Goal: Transaction & Acquisition: Subscribe to service/newsletter

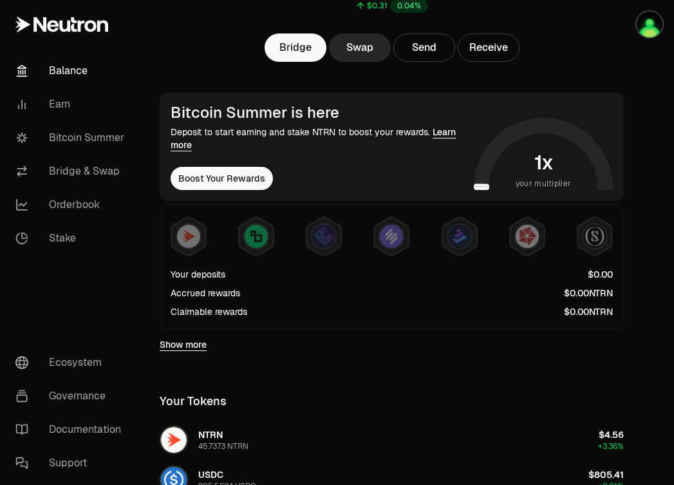
scroll to position [160, 0]
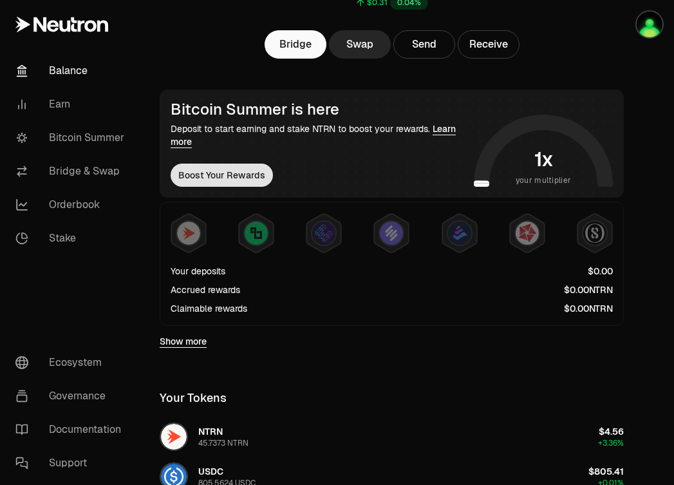
click at [216, 176] on button "Boost Your Rewards" at bounding box center [222, 175] width 102 height 23
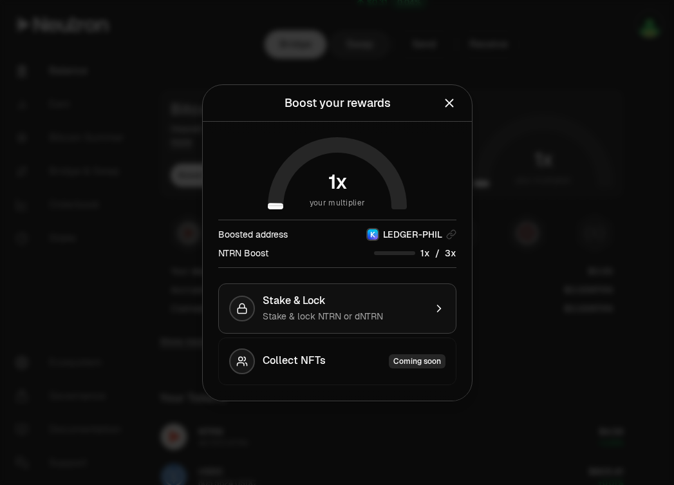
click at [375, 310] on span "Stake & lock NTRN or dNTRN" at bounding box center [323, 316] width 120 height 12
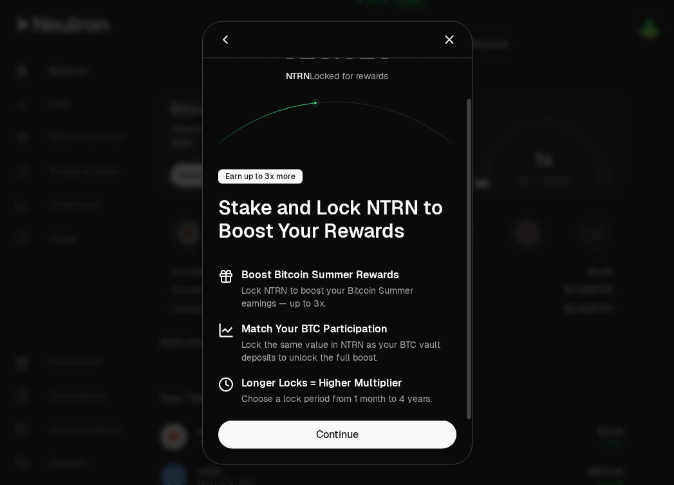
scroll to position [44, 0]
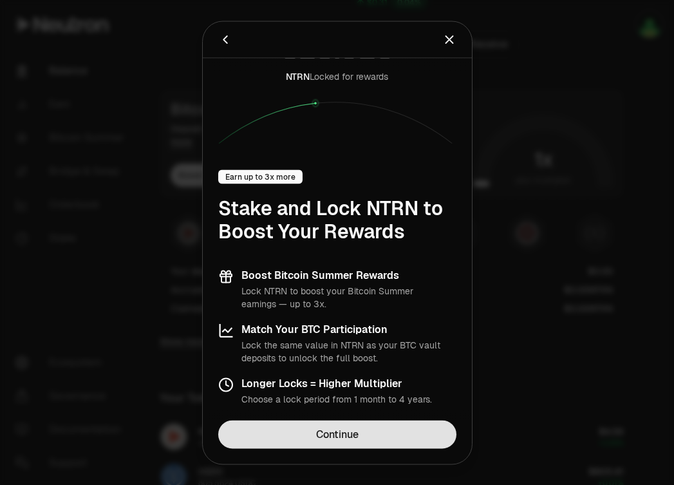
click at [352, 436] on link "Continue" at bounding box center [337, 434] width 238 height 28
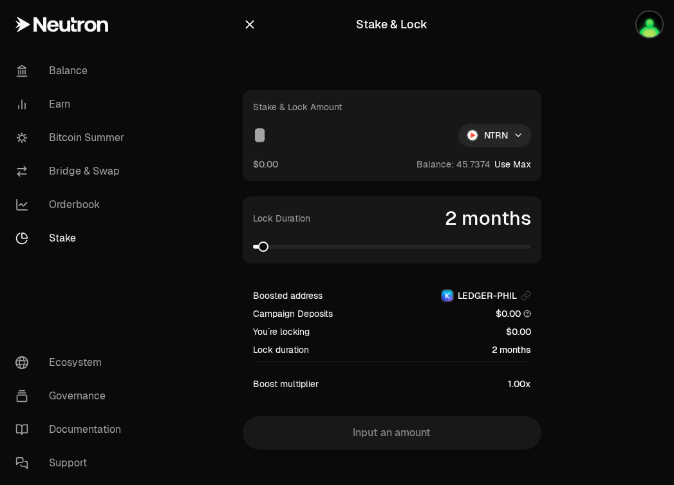
click at [339, 144] on input at bounding box center [350, 135] width 195 height 23
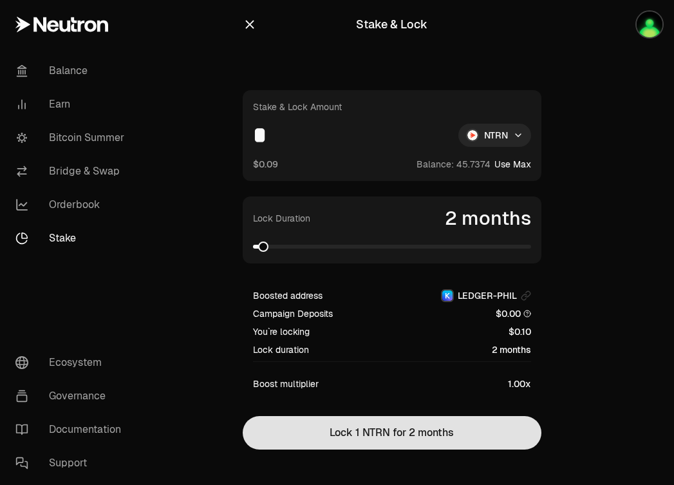
type input "*"
click at [370, 433] on button "Lock 1 NTRN for 2 months" at bounding box center [392, 432] width 299 height 33
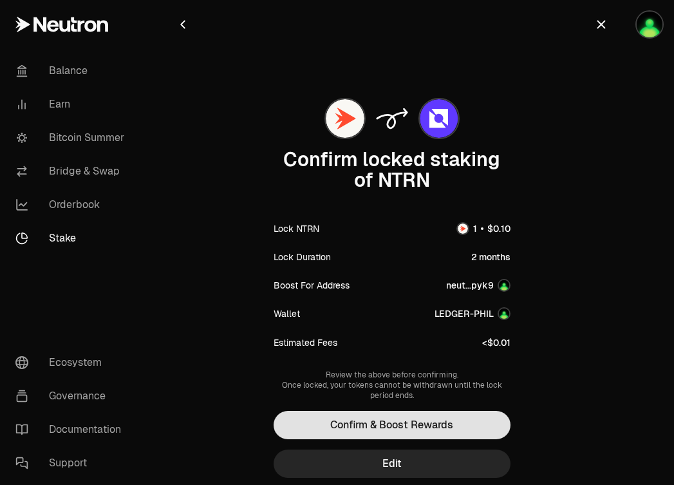
click at [391, 423] on button "Confirm & Boost Rewards" at bounding box center [392, 425] width 237 height 28
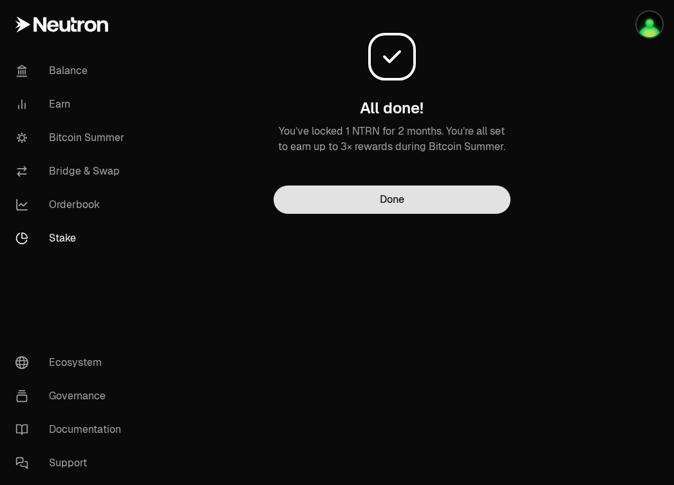
click at [461, 204] on button "Done" at bounding box center [392, 199] width 237 height 28
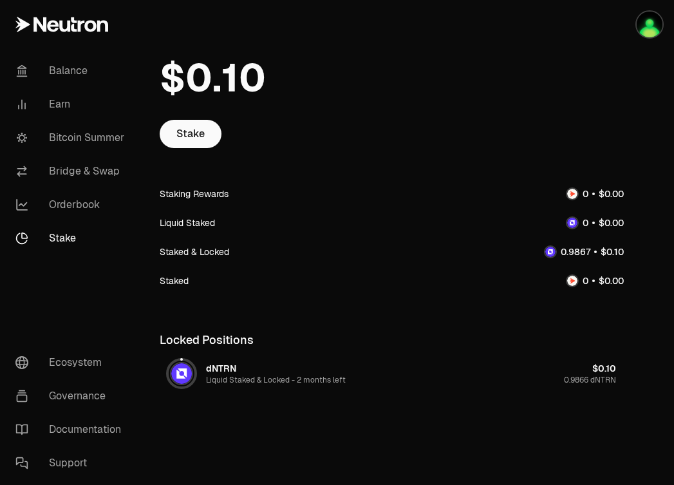
scroll to position [52, 0]
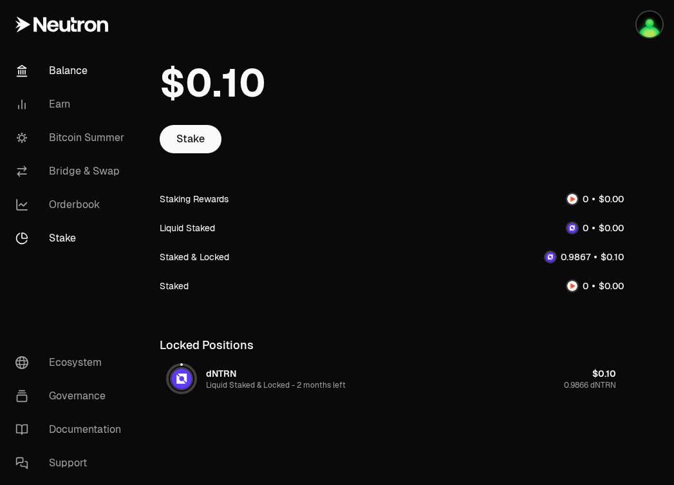
click at [80, 75] on link "Balance" at bounding box center [72, 70] width 134 height 33
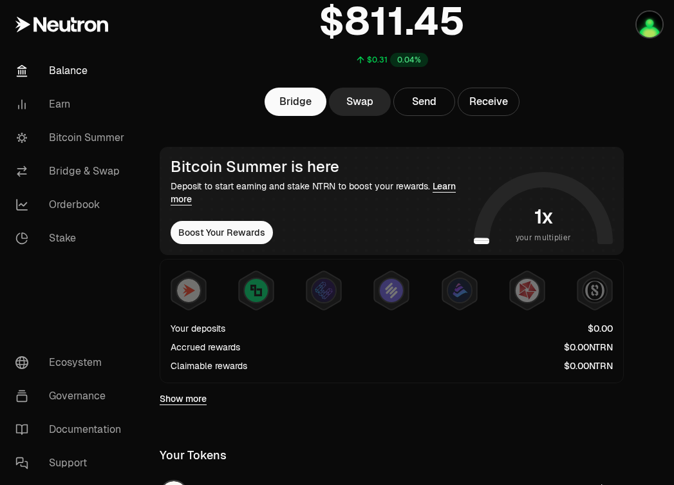
scroll to position [104, 0]
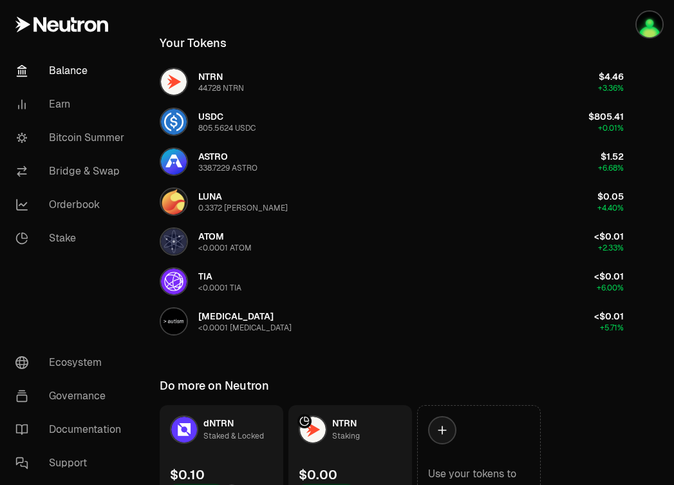
scroll to position [590, 0]
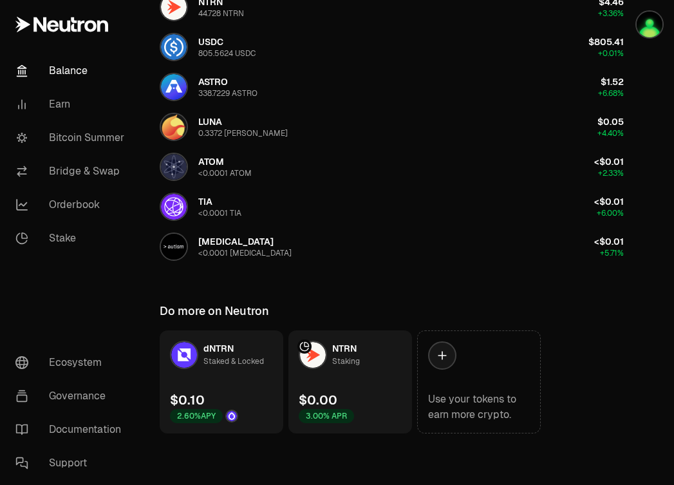
click at [333, 365] on div "Staking" at bounding box center [346, 361] width 28 height 13
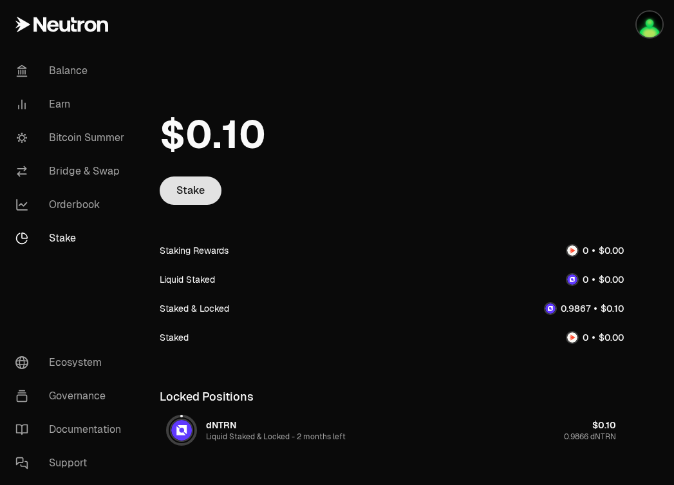
click at [185, 187] on link "Stake" at bounding box center [191, 190] width 62 height 28
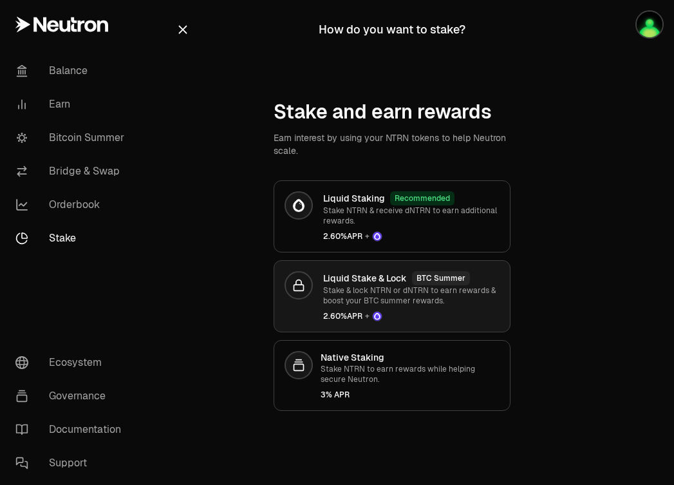
click at [432, 305] on p "Stake & lock NTRN or dNTRN to earn rewards & boost your BTC summer rewards." at bounding box center [411, 295] width 176 height 21
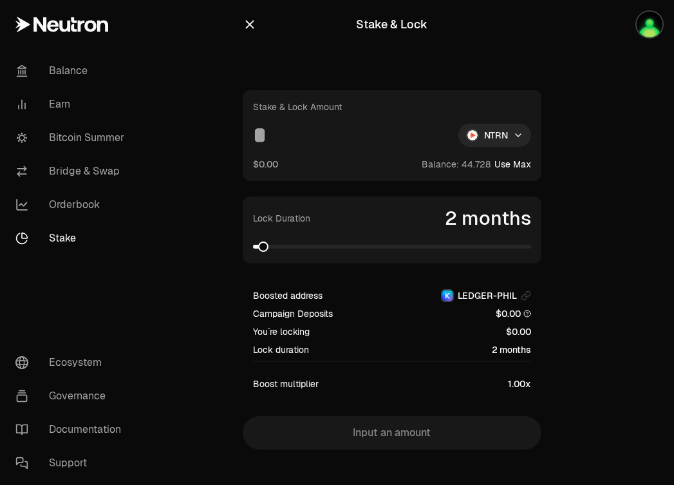
click at [266, 144] on input at bounding box center [350, 135] width 195 height 23
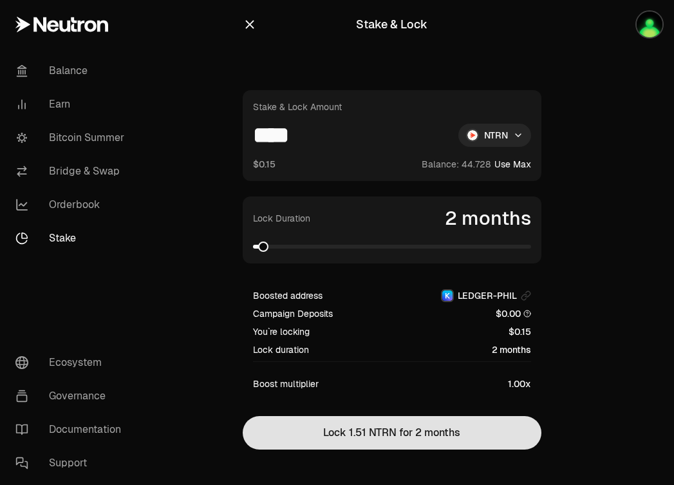
type input "****"
click at [372, 428] on button "Lock 1.51 NTRN for 2 months" at bounding box center [392, 432] width 299 height 33
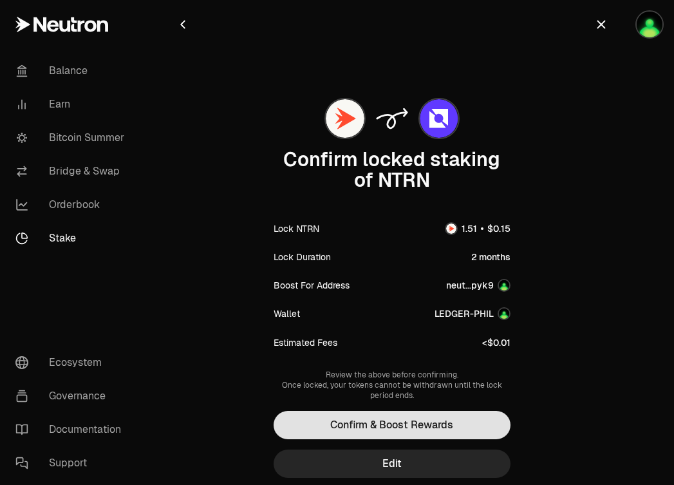
click at [383, 423] on button "Confirm & Boost Rewards" at bounding box center [392, 425] width 237 height 28
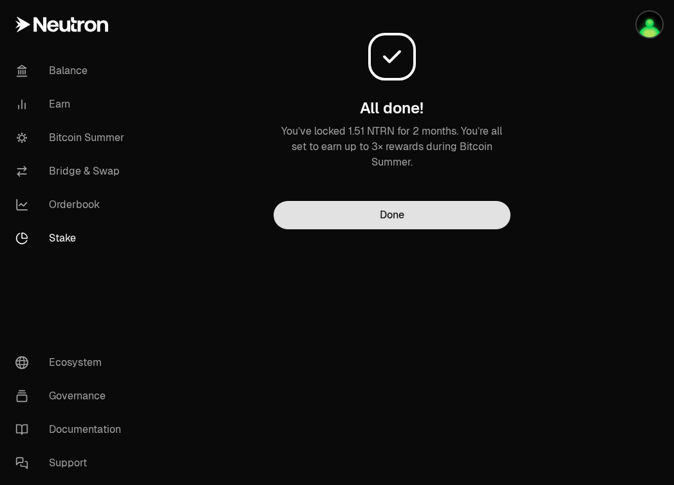
click at [371, 223] on button "Done" at bounding box center [392, 215] width 237 height 28
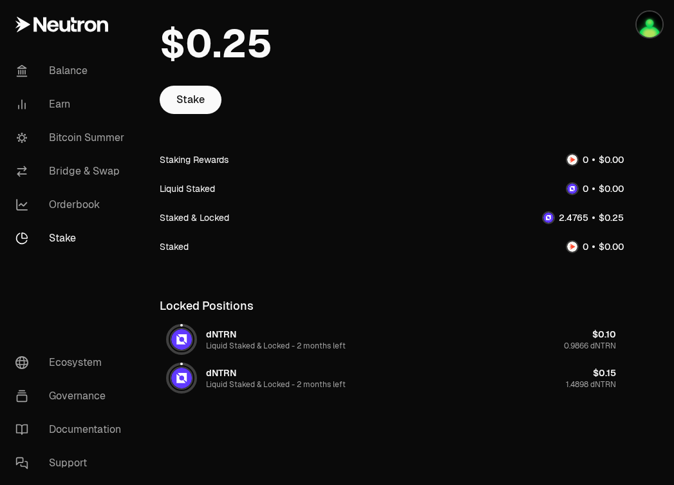
scroll to position [104, 0]
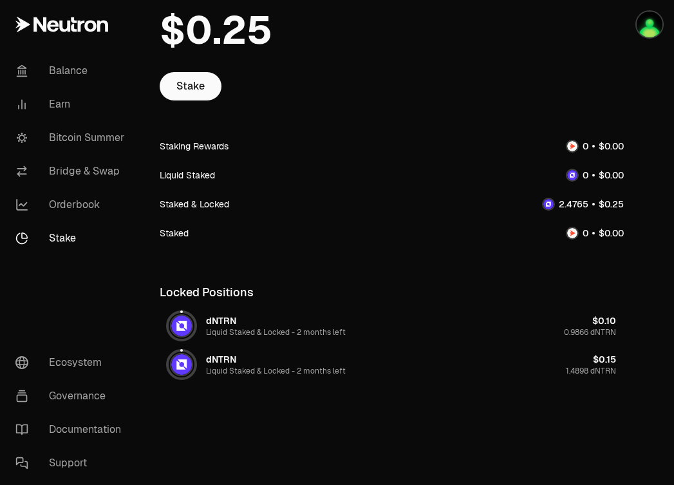
click at [183, 358] on img at bounding box center [181, 364] width 21 height 21
click at [183, 330] on img at bounding box center [181, 325] width 21 height 21
click at [61, 78] on link "Balance" at bounding box center [72, 70] width 134 height 33
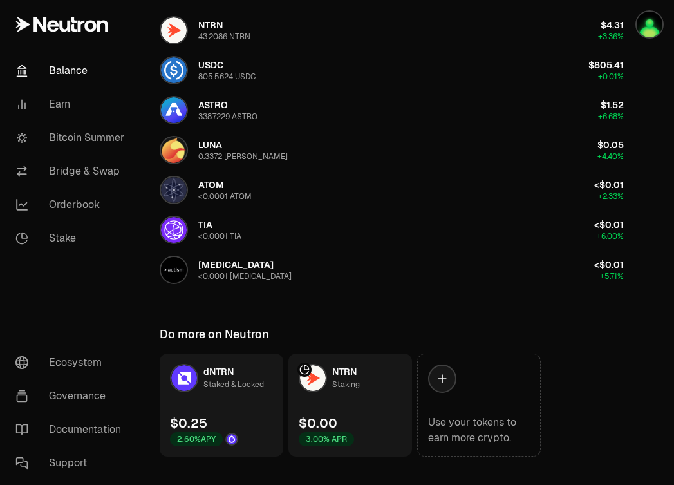
scroll to position [568, 0]
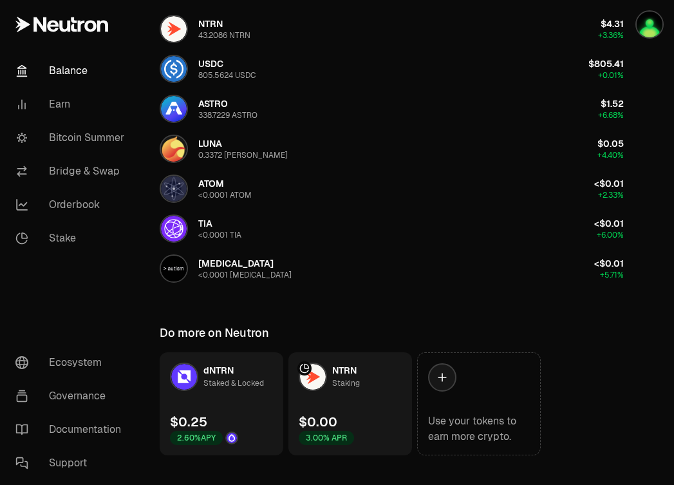
click at [246, 399] on link "dNTRN Staked & Locked $0.25 2.60% APY" at bounding box center [222, 403] width 124 height 103
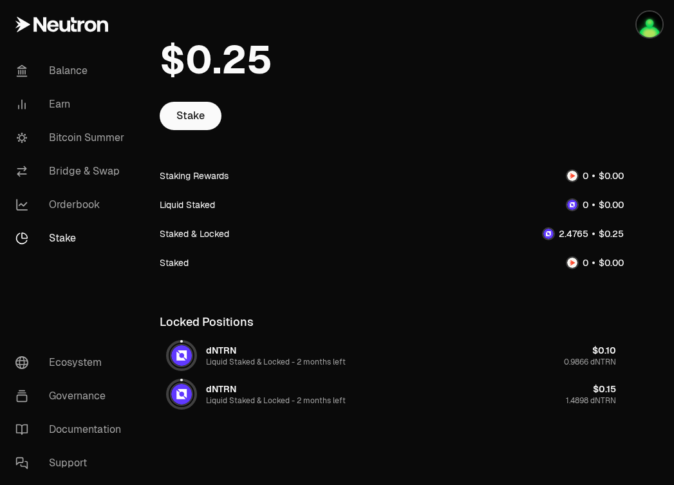
scroll to position [75, 0]
click at [212, 353] on div "dNTRN" at bounding box center [221, 349] width 30 height 13
click at [203, 390] on div "dNTRN Liquid Staked & Locked - 2 months left" at bounding box center [256, 393] width 178 height 28
click at [178, 342] on circle at bounding box center [181, 355] width 28 height 28
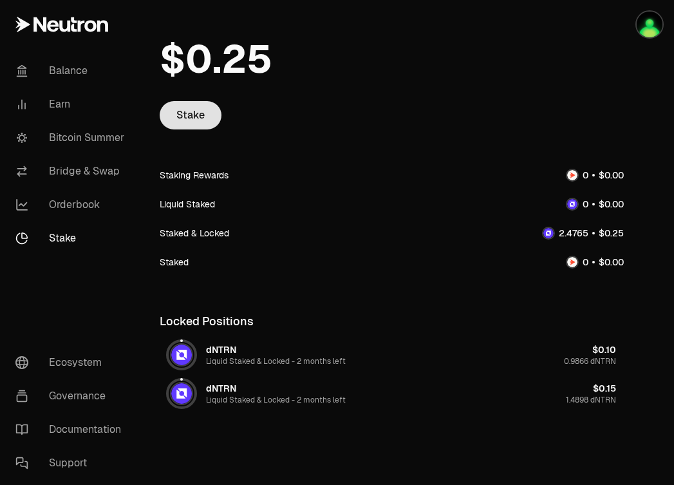
click at [193, 116] on link "Stake" at bounding box center [191, 115] width 62 height 28
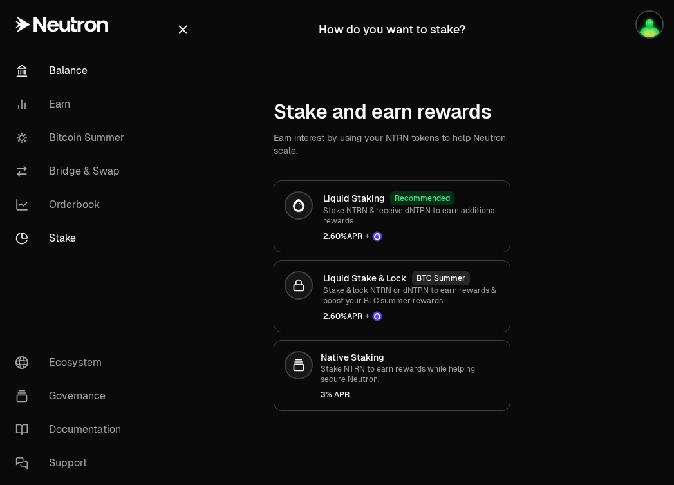
click at [81, 71] on link "Balance" at bounding box center [72, 70] width 134 height 33
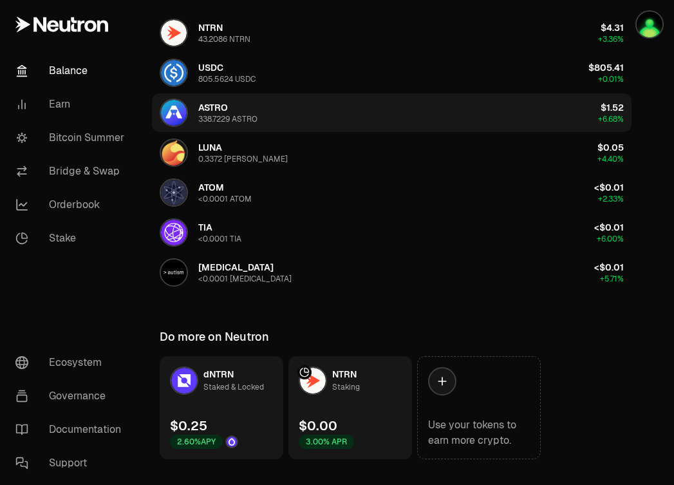
scroll to position [561, 0]
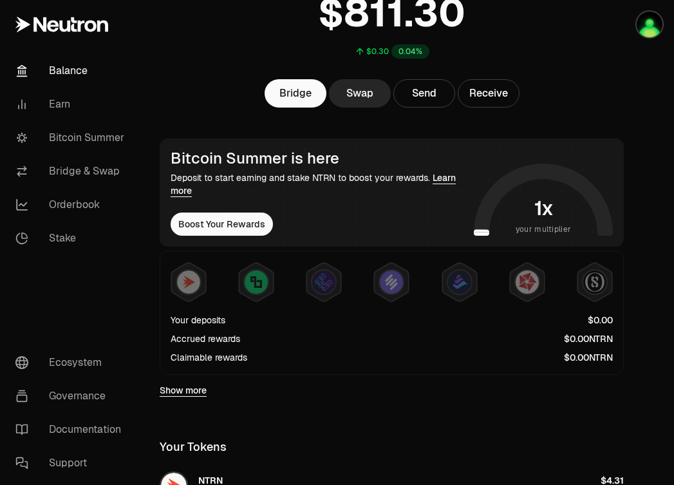
scroll to position [95, 0]
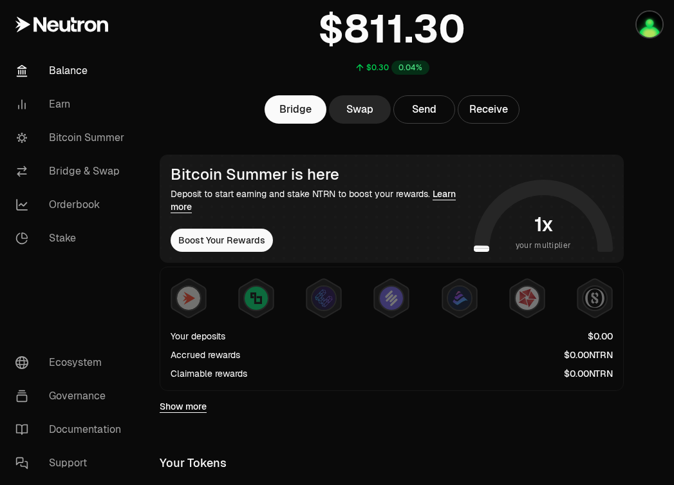
click at [439, 195] on link "Learn more" at bounding box center [313, 200] width 285 height 24
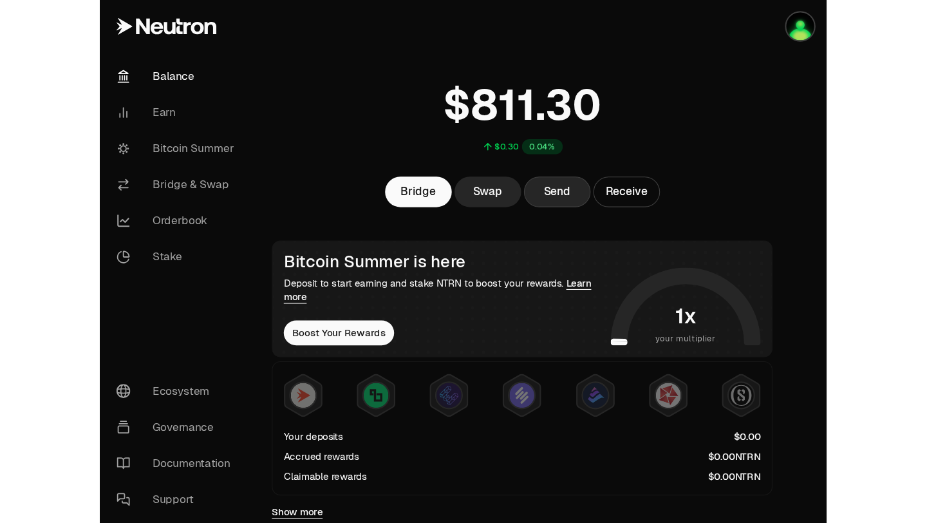
scroll to position [0, 0]
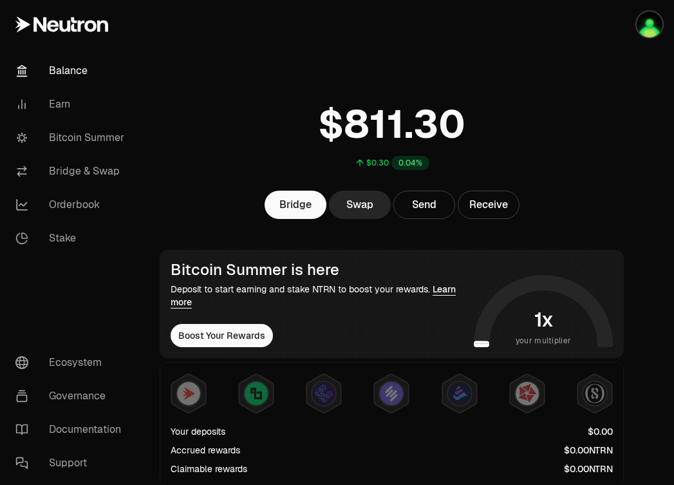
click at [71, 68] on link "Balance" at bounding box center [72, 70] width 134 height 33
click at [57, 107] on link "Earn" at bounding box center [72, 104] width 134 height 33
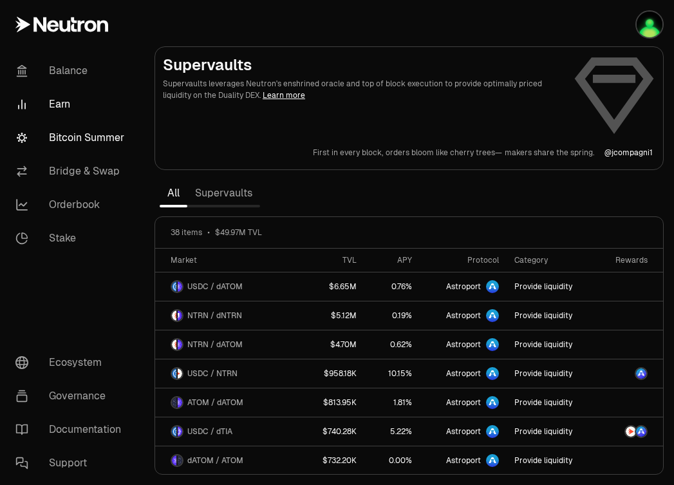
click at [81, 138] on link "Bitcoin Summer" at bounding box center [72, 137] width 134 height 33
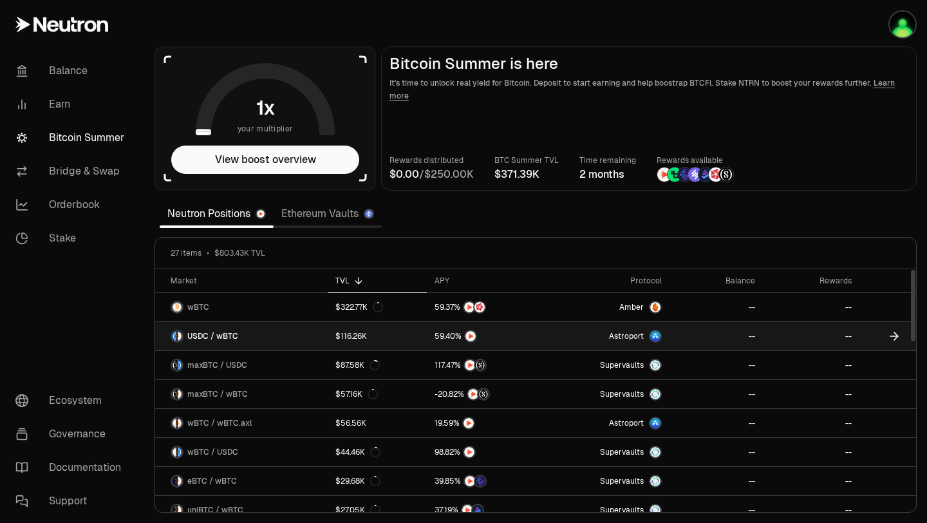
click at [264, 343] on link "USDC / wBTC" at bounding box center [241, 336] width 173 height 28
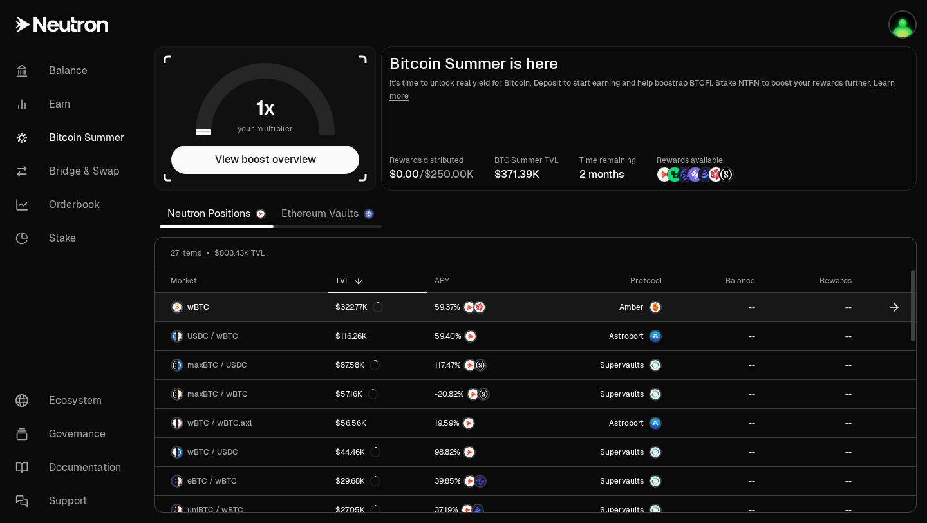
click at [262, 306] on link "wBTC" at bounding box center [241, 307] width 173 height 28
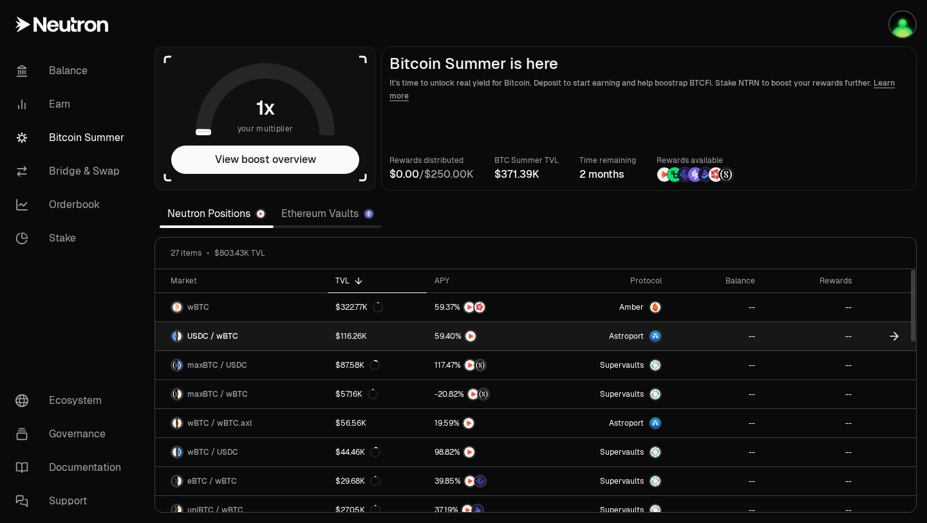
click at [225, 335] on span "USDC / wBTC" at bounding box center [212, 336] width 51 height 10
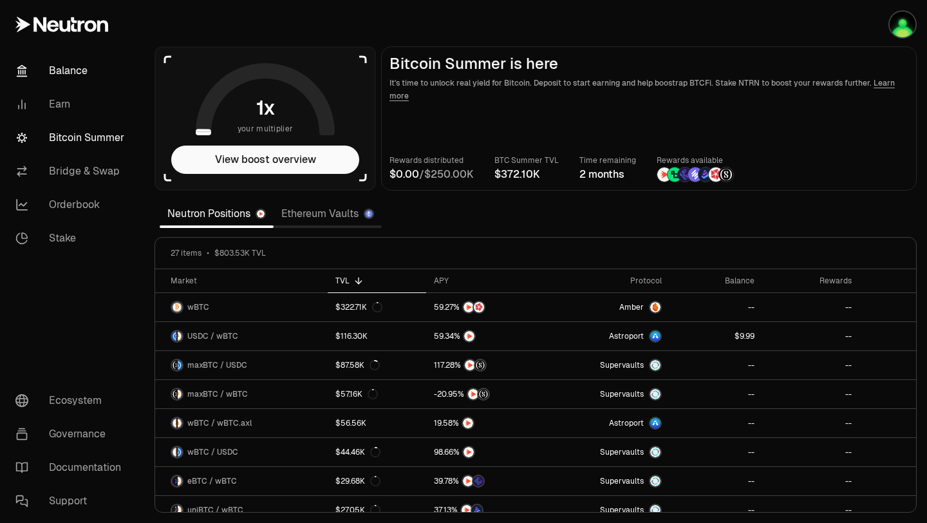
click at [82, 67] on link "Balance" at bounding box center [72, 70] width 134 height 33
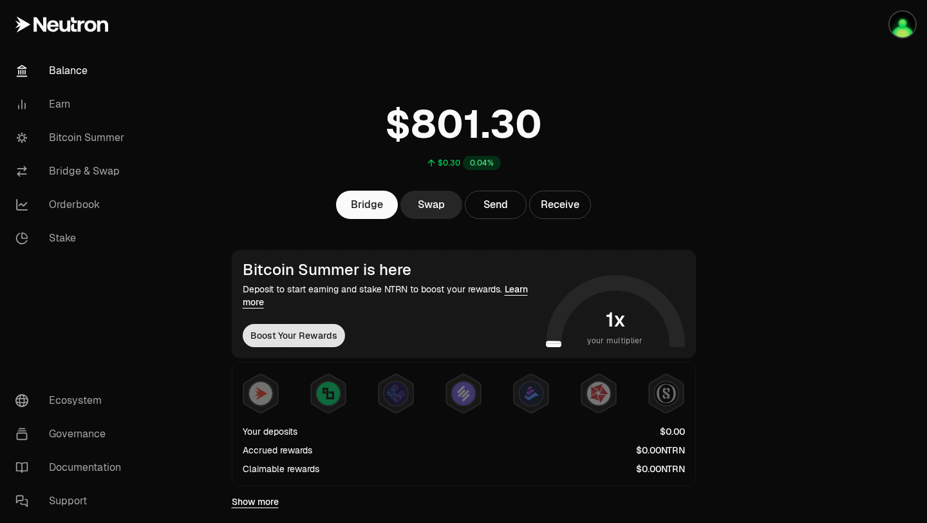
click at [294, 330] on button "Boost Your Rewards" at bounding box center [294, 335] width 102 height 23
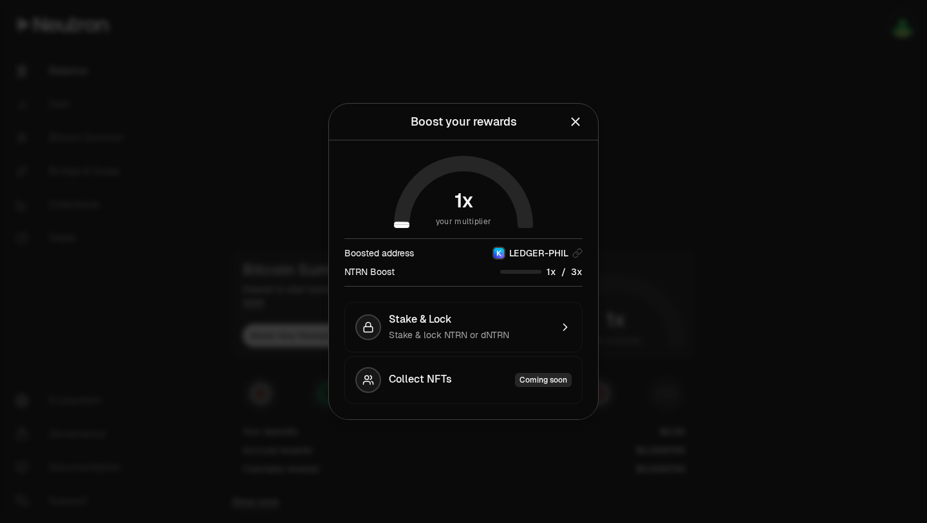
click at [576, 270] on span "3" at bounding box center [574, 272] width 6 height 12
click at [559, 319] on button "Stake & Lock Stake & lock NTRN or dNTRN" at bounding box center [463, 327] width 238 height 50
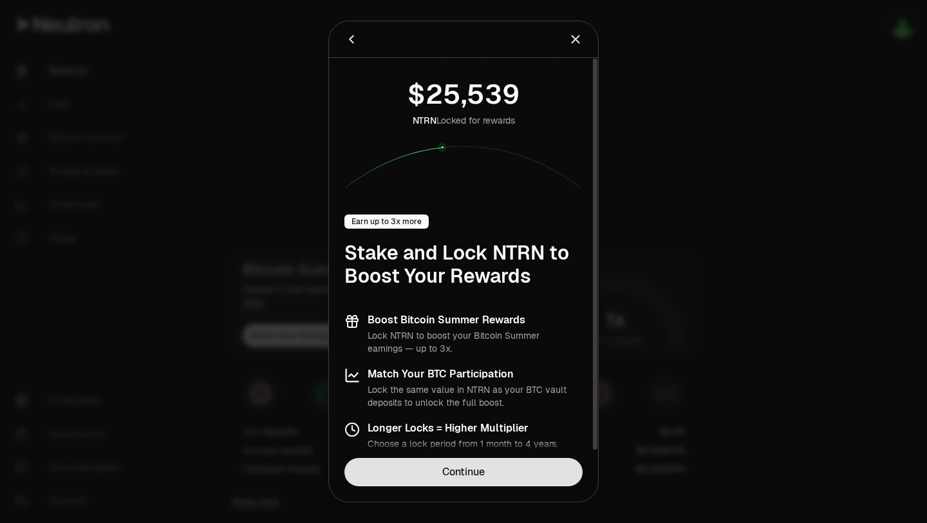
click at [516, 482] on link "Continue" at bounding box center [463, 472] width 238 height 28
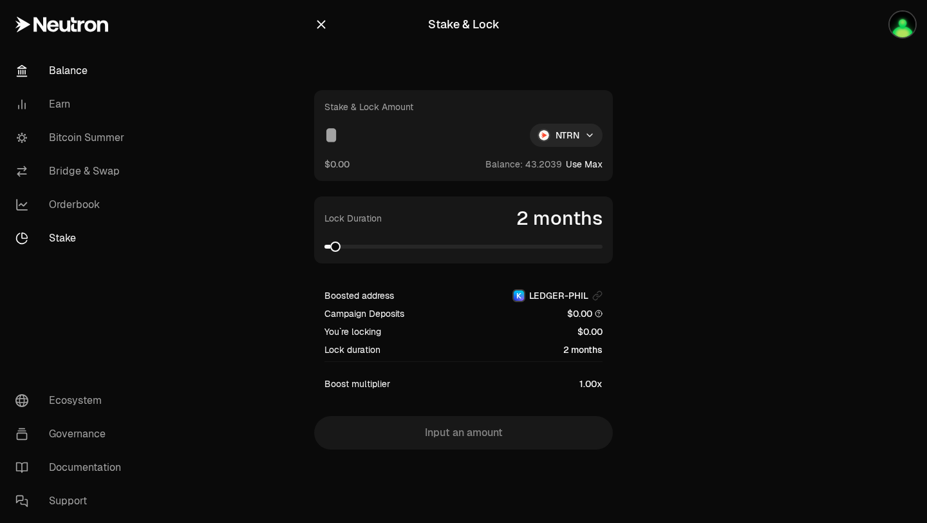
click at [82, 68] on link "Balance" at bounding box center [72, 70] width 134 height 33
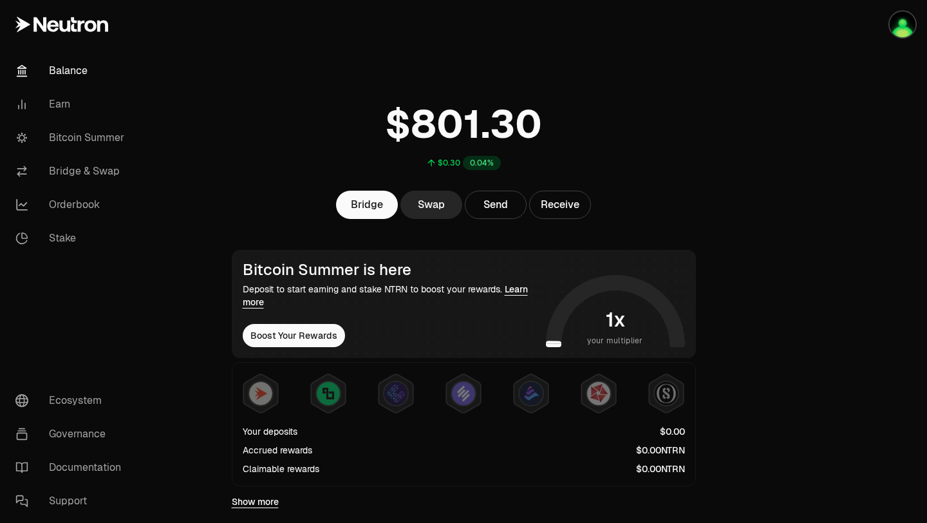
click at [82, 68] on link "Balance" at bounding box center [72, 70] width 134 height 33
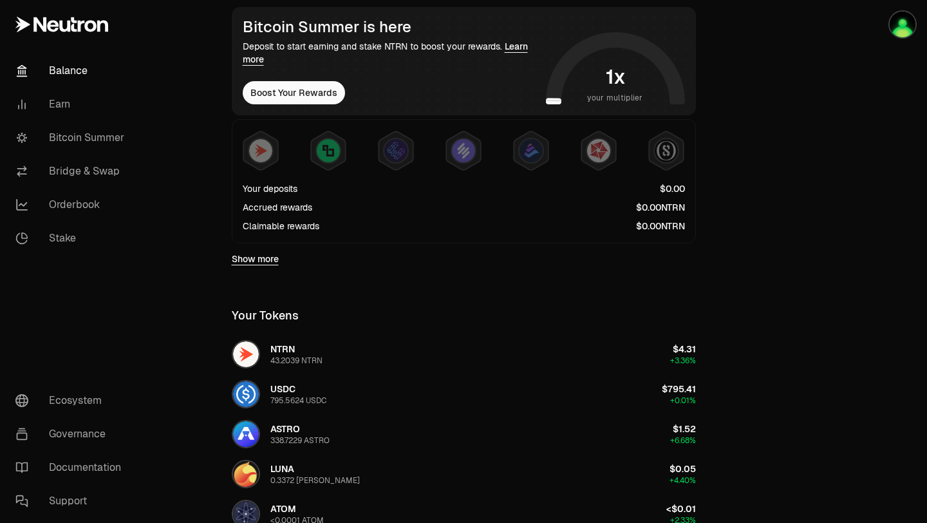
scroll to position [281, 0]
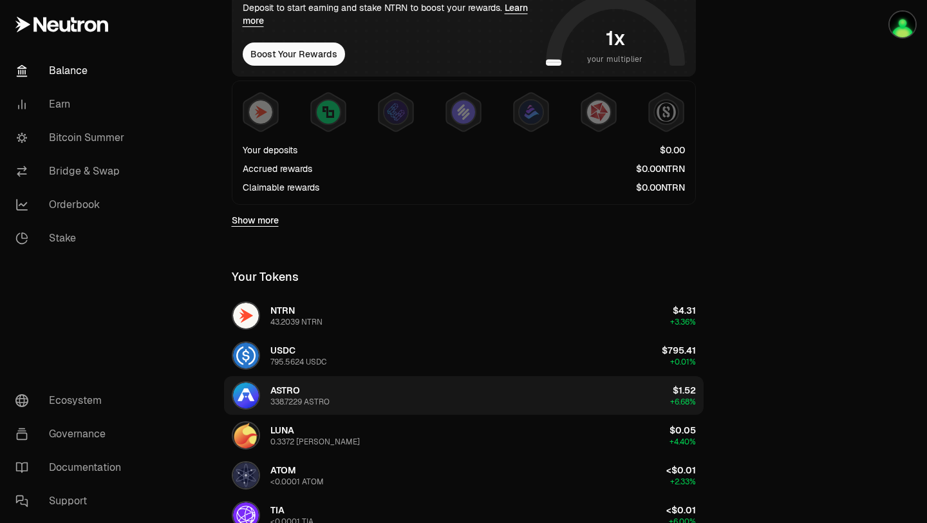
click at [368, 400] on button "ASTRO 338.7229 ASTRO $1.52 +6.68%" at bounding box center [464, 395] width 480 height 39
click at [299, 398] on div "338.7229 ASTRO" at bounding box center [299, 402] width 59 height 10
click at [252, 392] on img "button" at bounding box center [246, 395] width 26 height 26
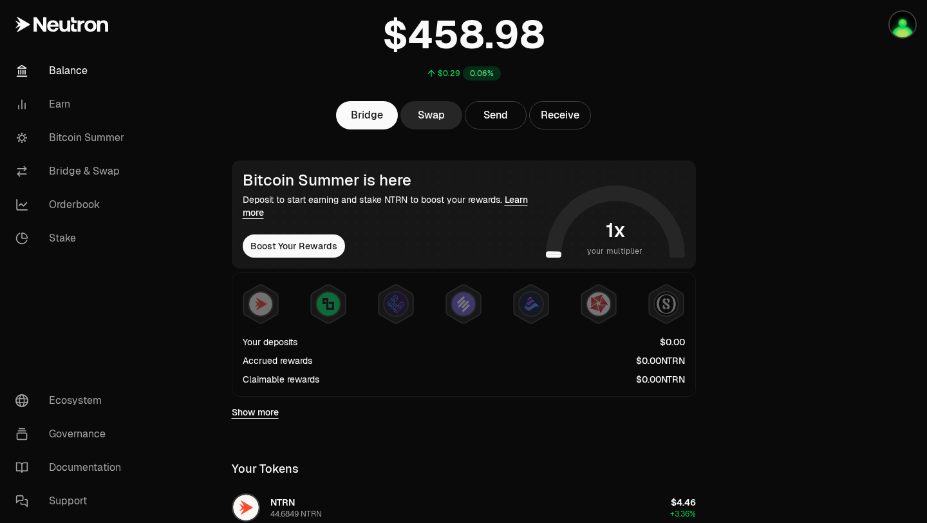
scroll to position [91, 0]
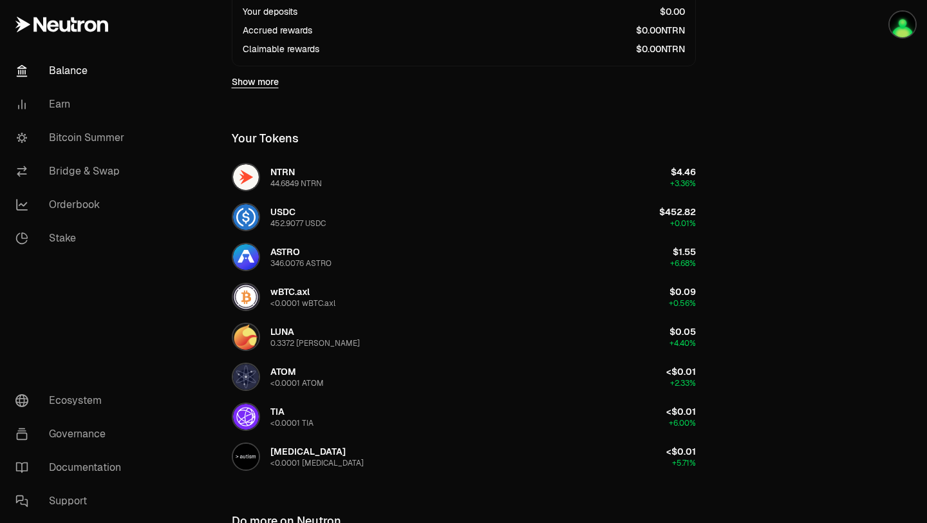
scroll to position [432, 0]
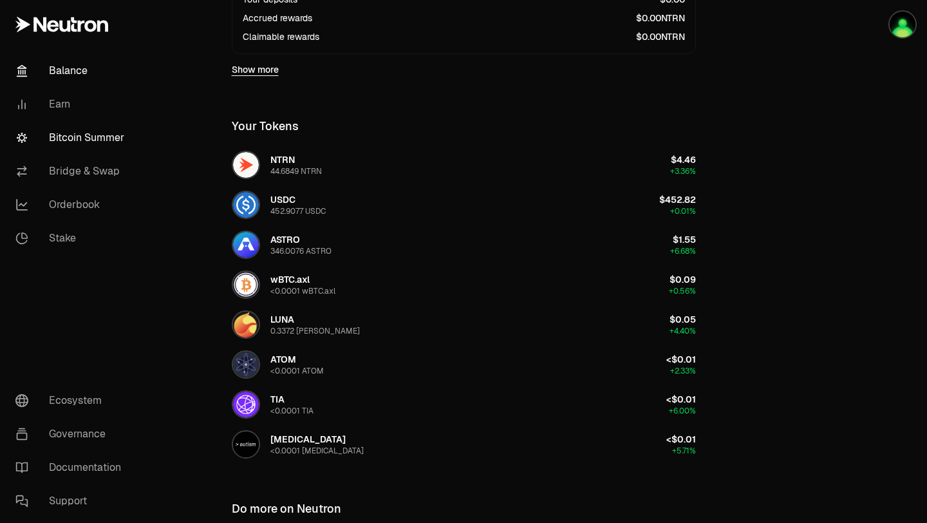
click at [77, 130] on link "Bitcoin Summer" at bounding box center [72, 137] width 134 height 33
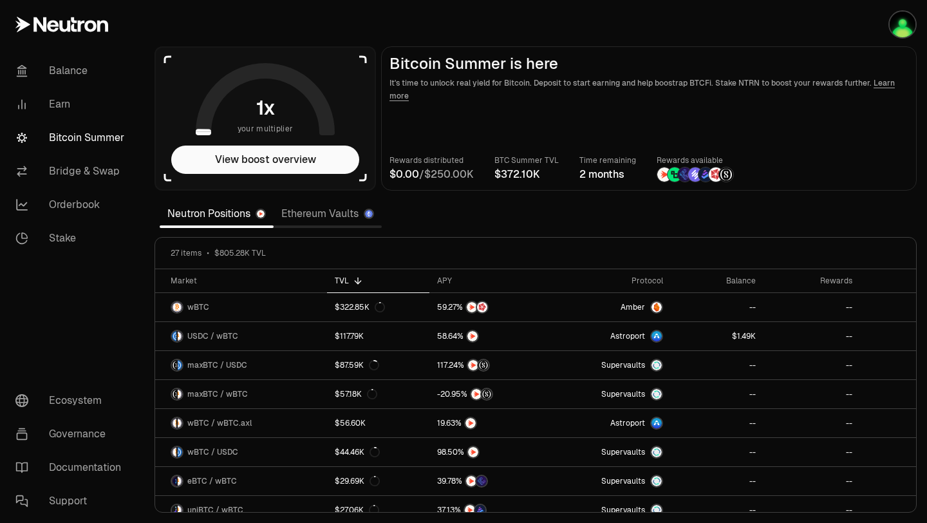
click at [310, 214] on link "Ethereum Vaults" at bounding box center [328, 214] width 108 height 26
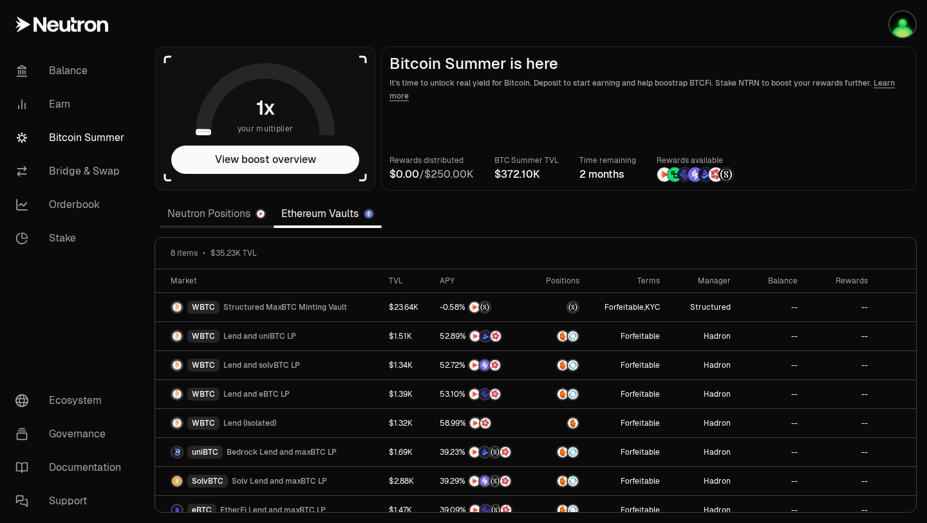
click at [71, 142] on link "Bitcoin Summer" at bounding box center [72, 137] width 134 height 33
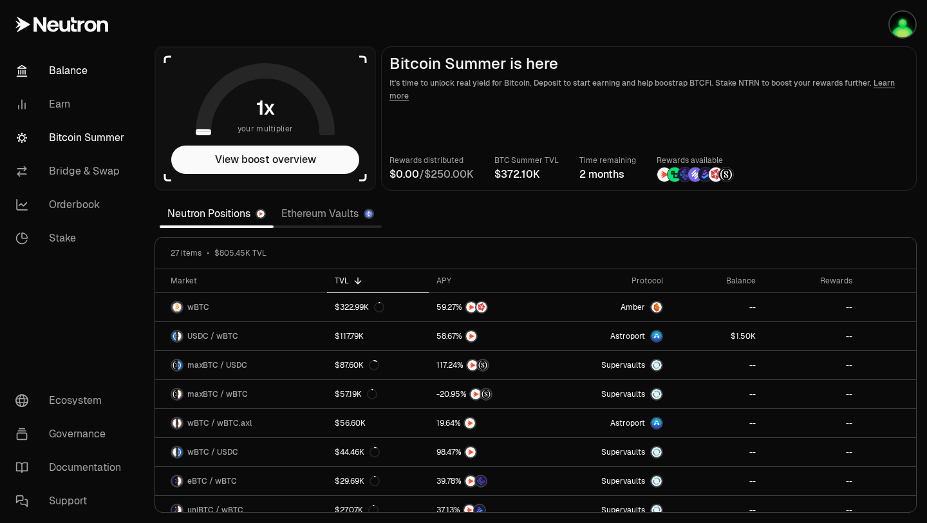
click at [71, 74] on link "Balance" at bounding box center [72, 70] width 134 height 33
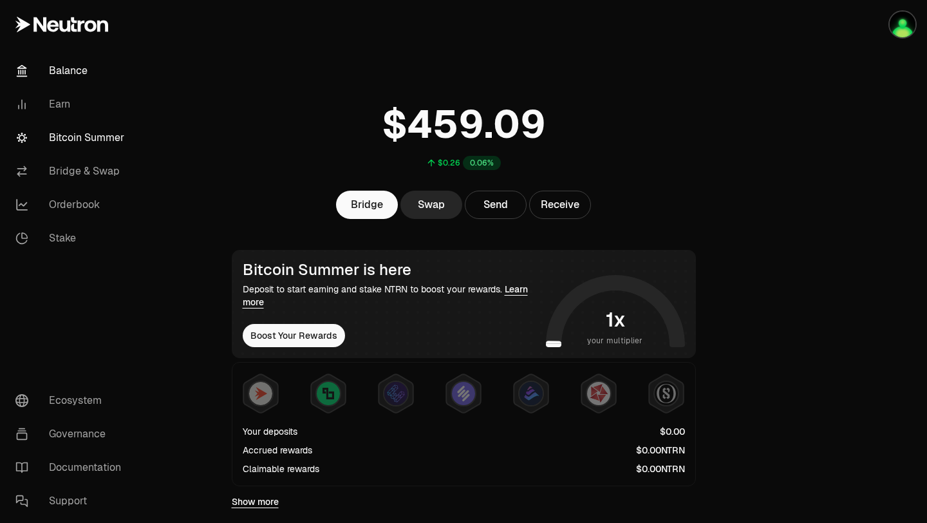
click at [84, 136] on link "Bitcoin Summer" at bounding box center [72, 137] width 134 height 33
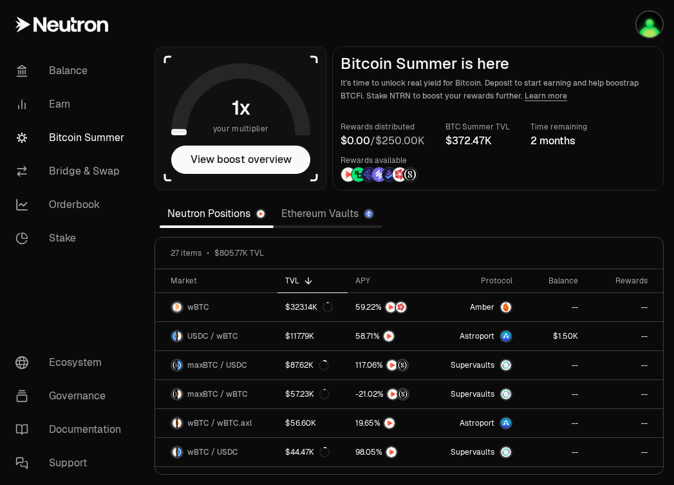
click at [352, 35] on section "your multiplier View boost overview Bitcoin Summer is here It's time to unlock …" at bounding box center [409, 242] width 530 height 485
click at [264, 151] on button "View boost overview" at bounding box center [240, 160] width 139 height 28
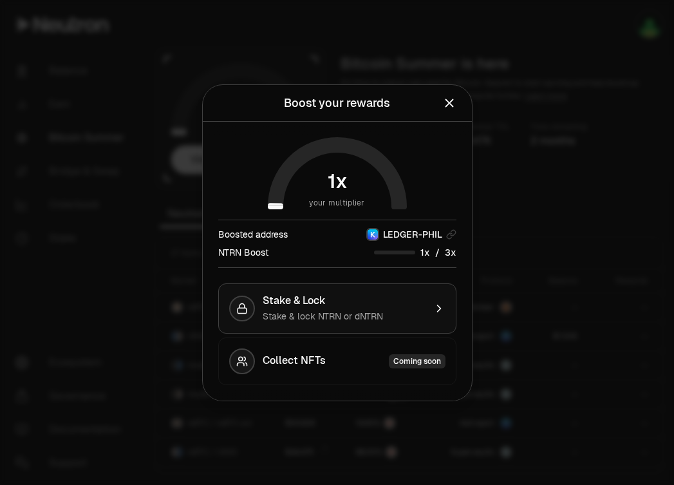
click at [391, 295] on div "Stake & Lock" at bounding box center [344, 300] width 162 height 13
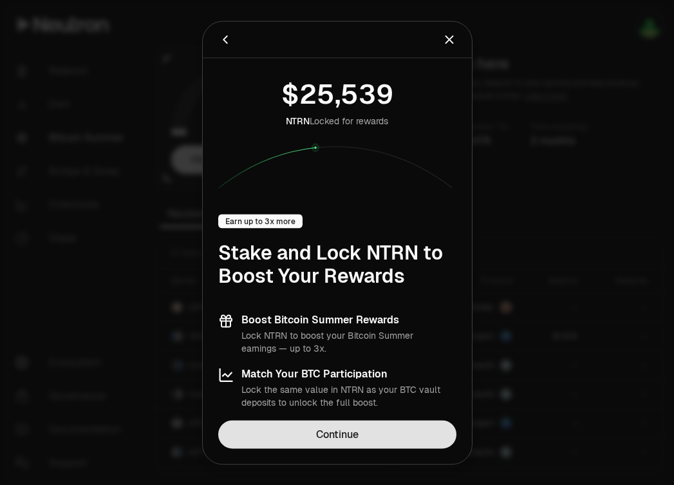
click at [359, 430] on link "Continue" at bounding box center [337, 434] width 238 height 28
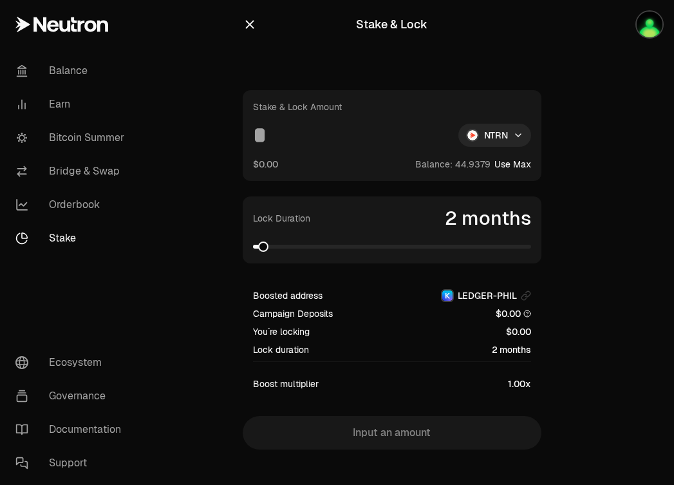
click at [507, 160] on button "Use Max" at bounding box center [512, 164] width 37 height 13
type input "*********"
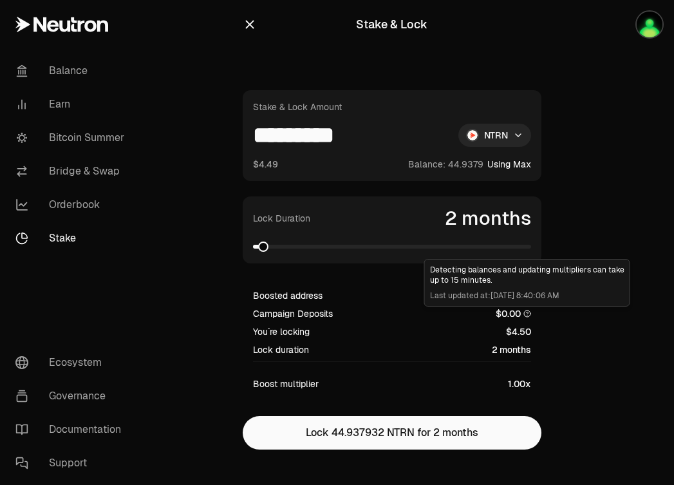
click at [525, 313] on icon at bounding box center [527, 314] width 8 height 8
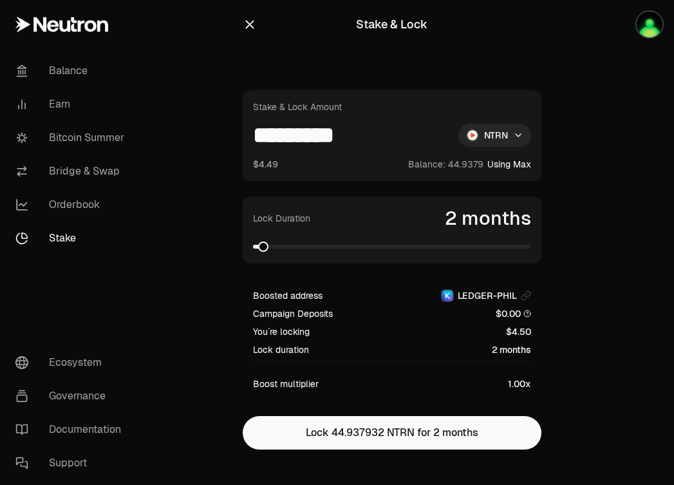
click at [525, 313] on icon at bounding box center [527, 314] width 8 height 8
click at [527, 313] on icon at bounding box center [527, 314] width 8 height 8
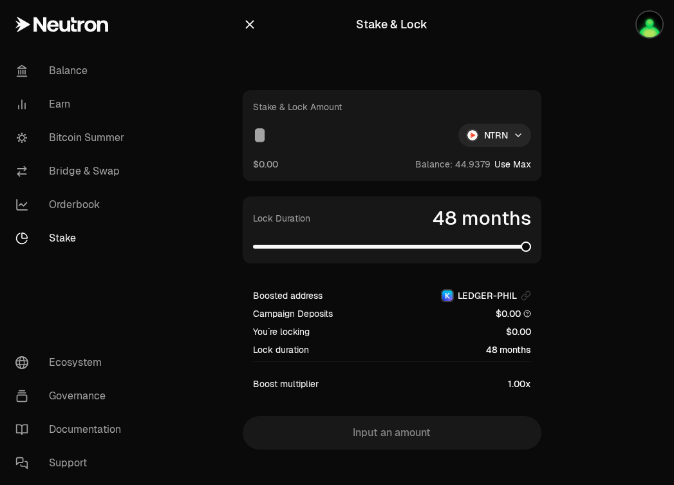
click at [567, 262] on section "Stake & Lock Stake & Lock Amount NTRN $0.00 Balance: Use Max Lock Duration 48 m…" at bounding box center [391, 250] width 495 height 501
click at [522, 162] on button "Use Max" at bounding box center [512, 164] width 37 height 13
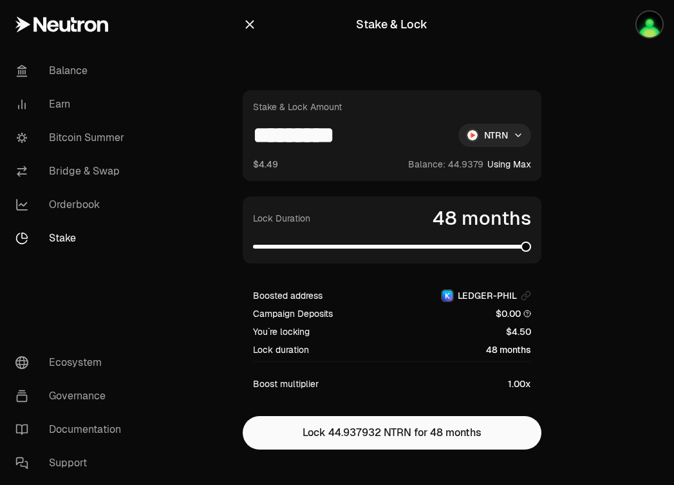
type input "*********"
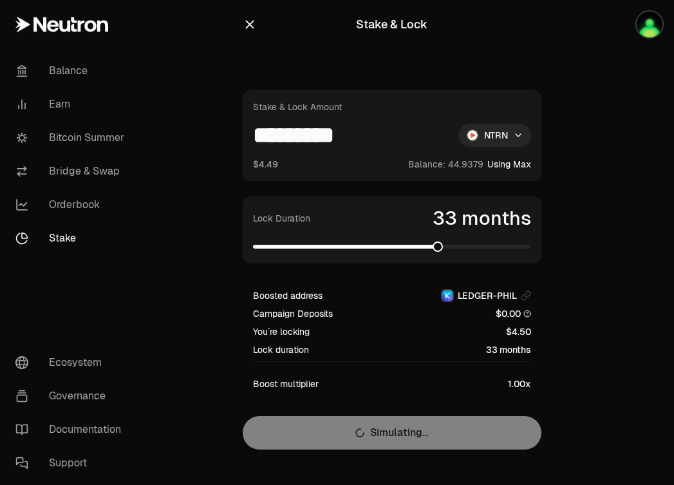
click at [438, 245] on span at bounding box center [346, 247] width 187 height 4
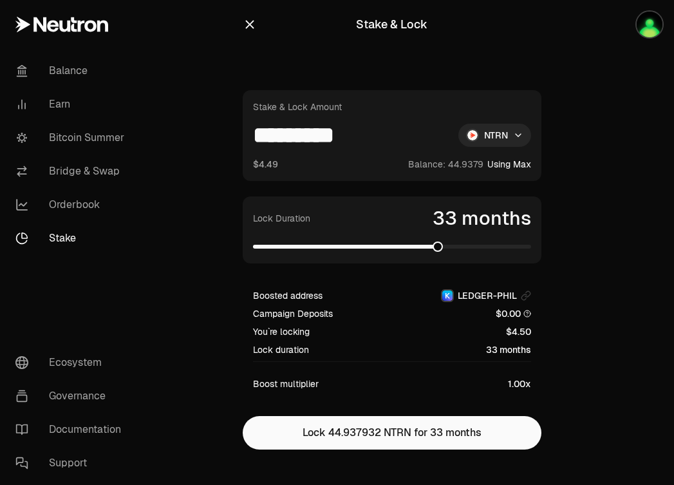
click at [387, 246] on span at bounding box center [346, 247] width 187 height 4
click at [343, 243] on span at bounding box center [392, 246] width 278 height 13
click at [285, 245] on span at bounding box center [297, 247] width 88 height 4
click at [250, 243] on div "Lock Duration 7 months" at bounding box center [392, 229] width 299 height 67
click at [256, 245] on span at bounding box center [270, 247] width 35 height 4
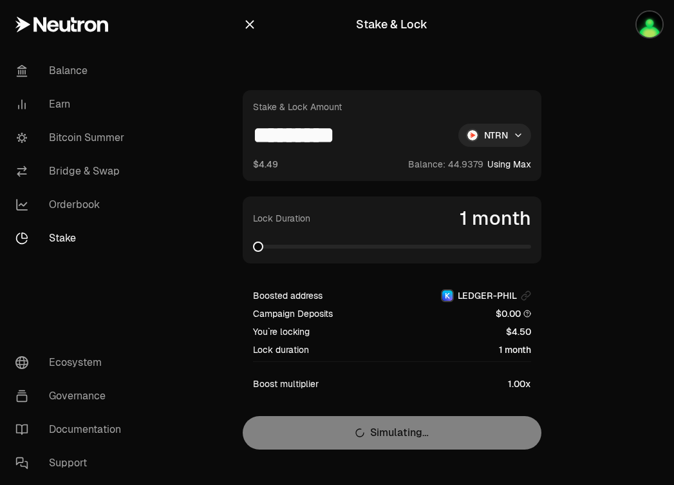
click at [243, 245] on div "Lock Duration 1 month" at bounding box center [392, 229] width 299 height 67
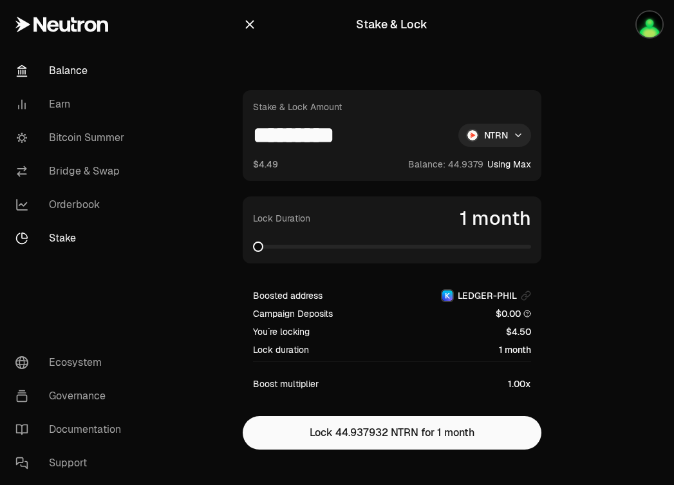
click at [58, 75] on link "Balance" at bounding box center [72, 70] width 134 height 33
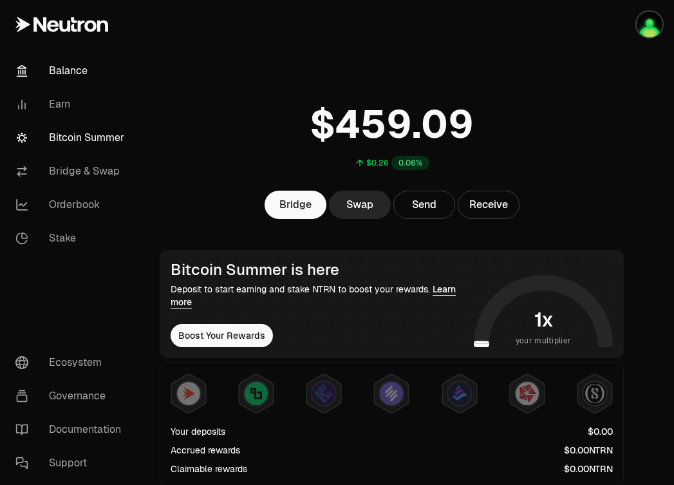
click at [81, 138] on link "Bitcoin Summer" at bounding box center [72, 137] width 134 height 33
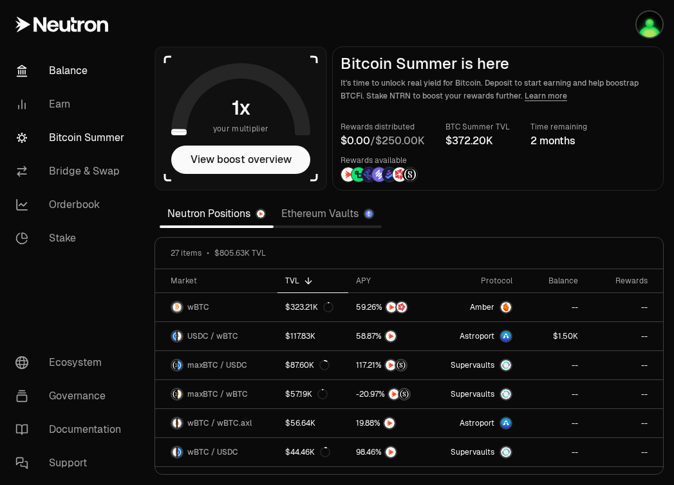
click at [87, 67] on link "Balance" at bounding box center [72, 70] width 134 height 33
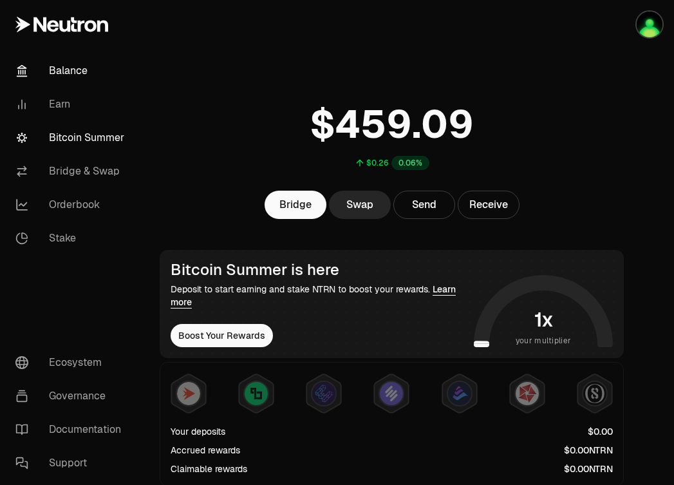
click at [64, 145] on link "Bitcoin Summer" at bounding box center [72, 137] width 134 height 33
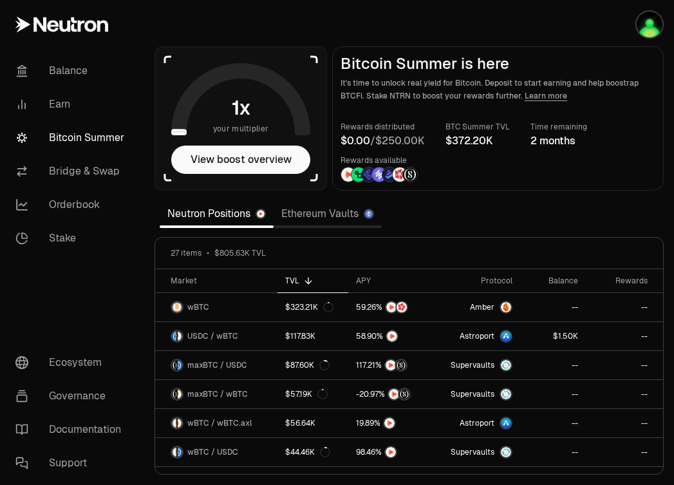
click at [300, 214] on link "Ethereum Vaults" at bounding box center [328, 214] width 108 height 26
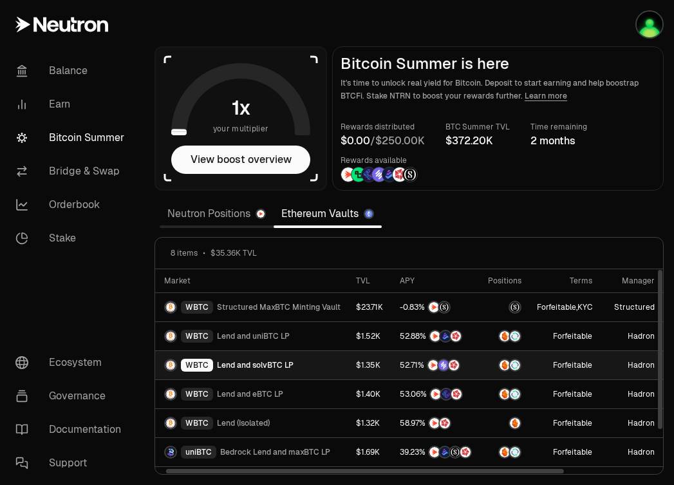
scroll to position [0, 3]
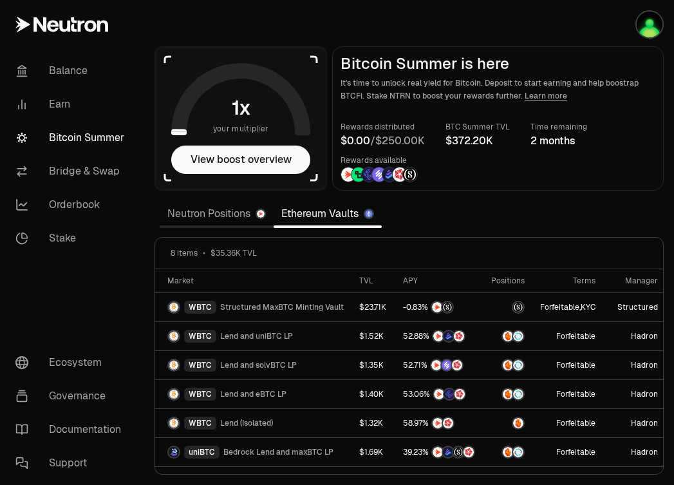
click at [211, 214] on link "Neutron Positions" at bounding box center [217, 214] width 114 height 26
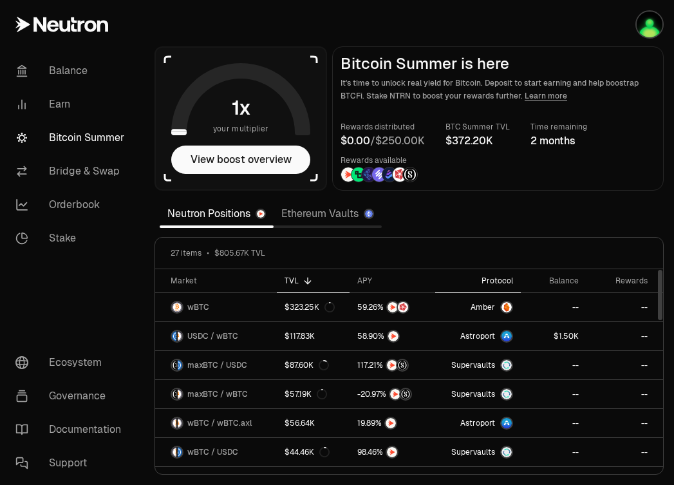
click at [506, 283] on div "Protocol" at bounding box center [478, 281] width 70 height 10
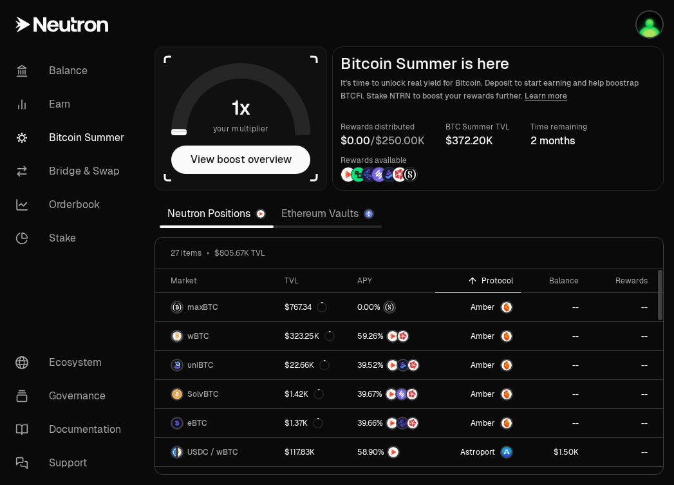
click at [506, 283] on div "Protocol" at bounding box center [478, 281] width 70 height 10
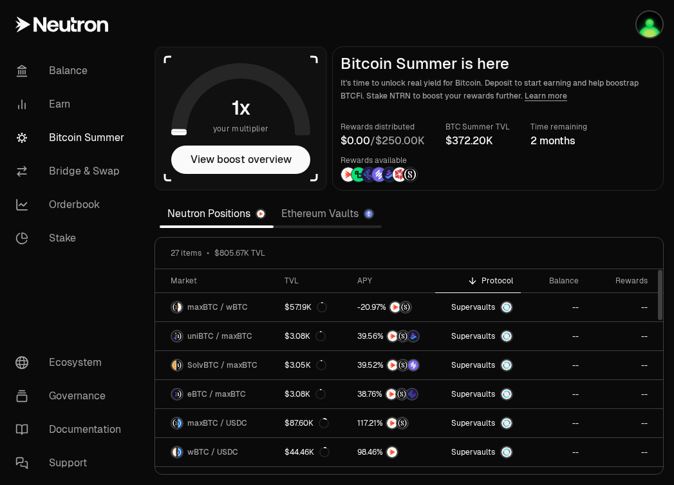
click at [506, 283] on div "Protocol" at bounding box center [478, 281] width 70 height 10
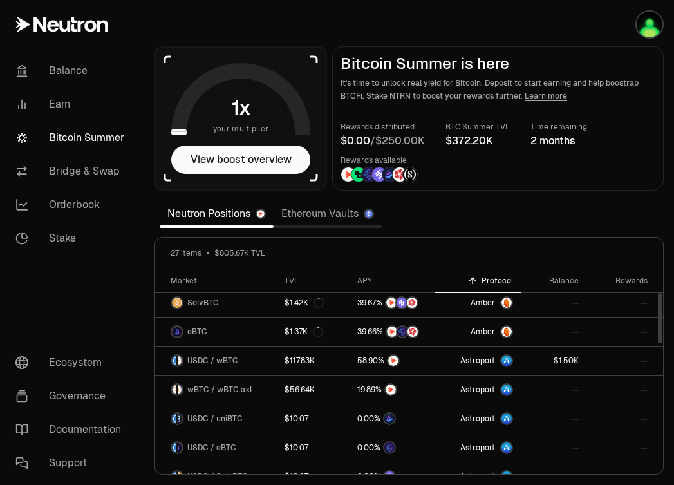
scroll to position [96, 0]
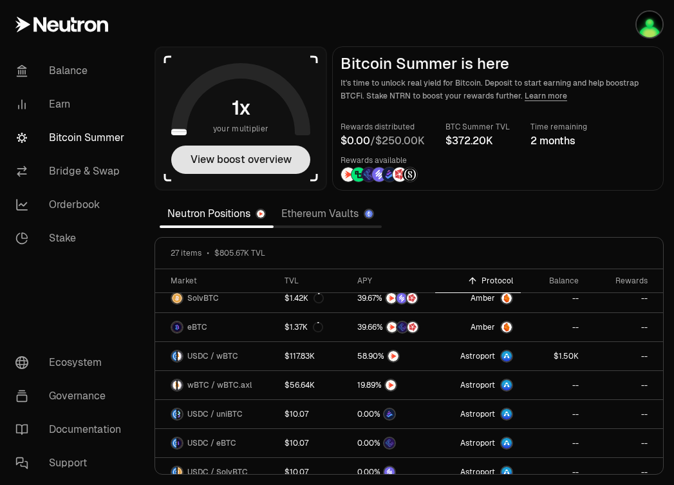
click at [231, 160] on button "View boost overview" at bounding box center [240, 160] width 139 height 28
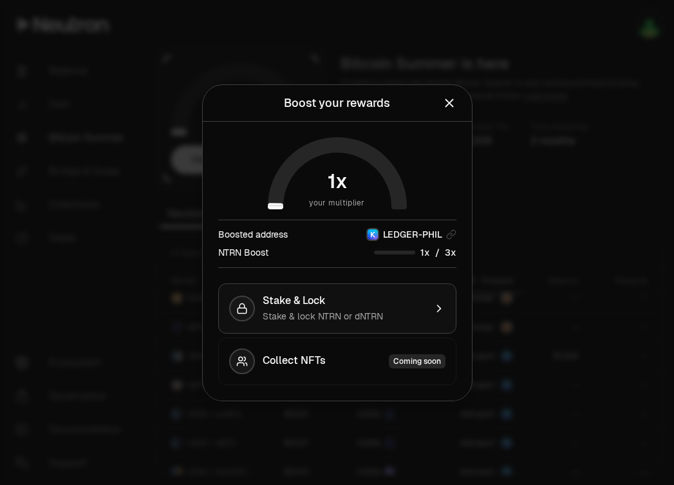
click at [381, 317] on span "Stake & lock NTRN or dNTRN" at bounding box center [323, 316] width 120 height 12
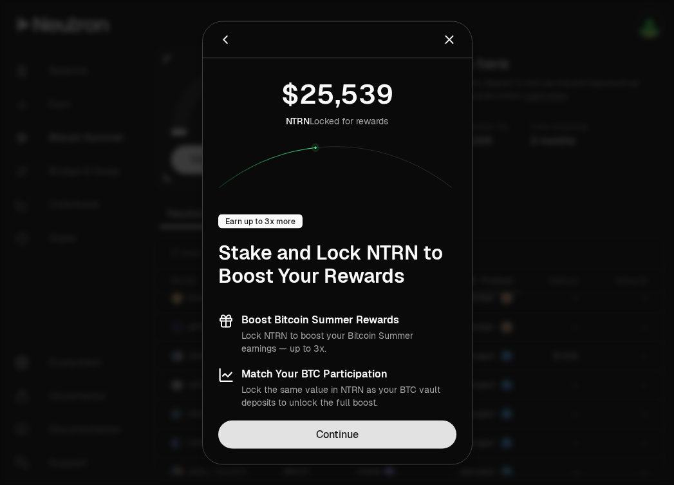
click at [353, 429] on link "Continue" at bounding box center [337, 434] width 238 height 28
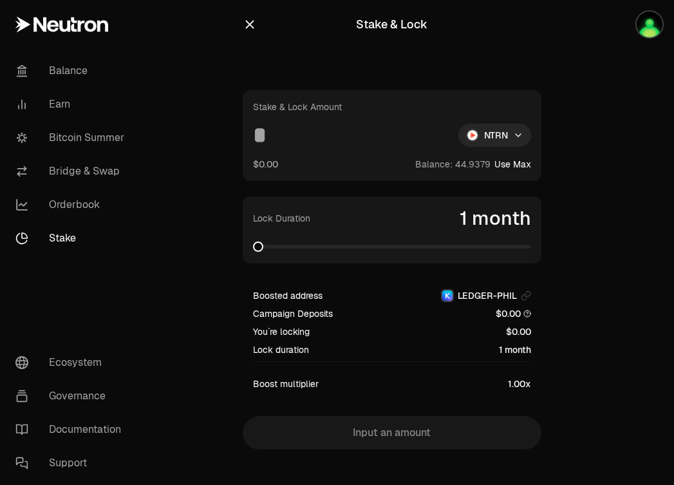
click at [269, 247] on span at bounding box center [392, 247] width 278 height 4
click at [259, 247] on span at bounding box center [263, 246] width 10 height 10
click at [522, 164] on button "Use Max" at bounding box center [512, 164] width 37 height 13
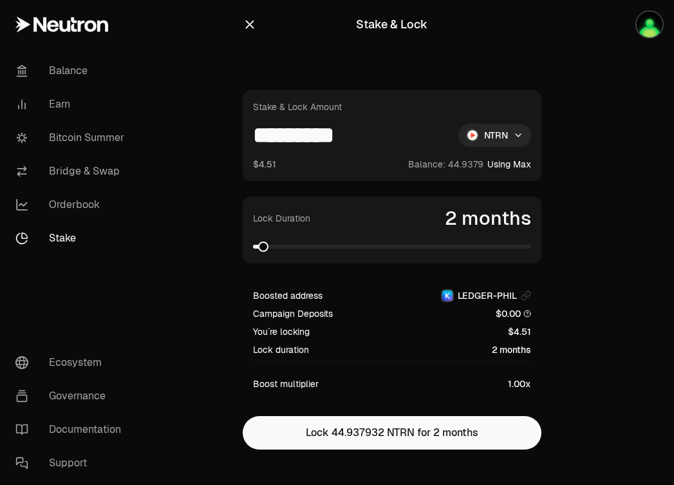
click at [384, 131] on input "*********" at bounding box center [350, 135] width 195 height 23
type input "*"
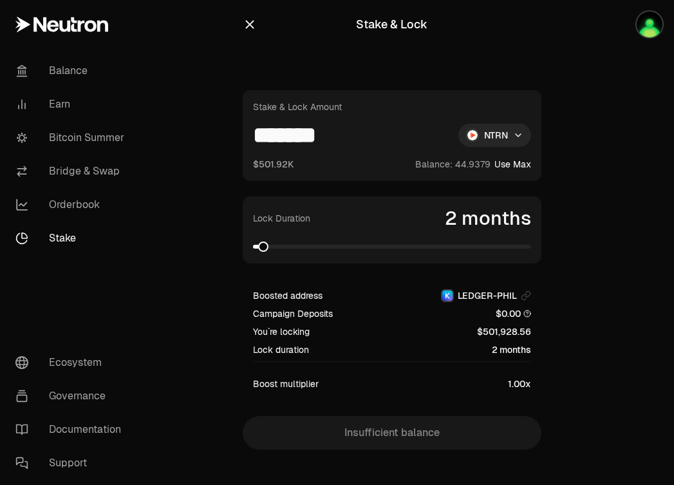
type input "*******"
click at [404, 252] on span at bounding box center [398, 246] width 10 height 10
click at [253, 241] on span at bounding box center [258, 246] width 10 height 10
click at [250, 24] on icon "button" at bounding box center [249, 25] width 8 height 8
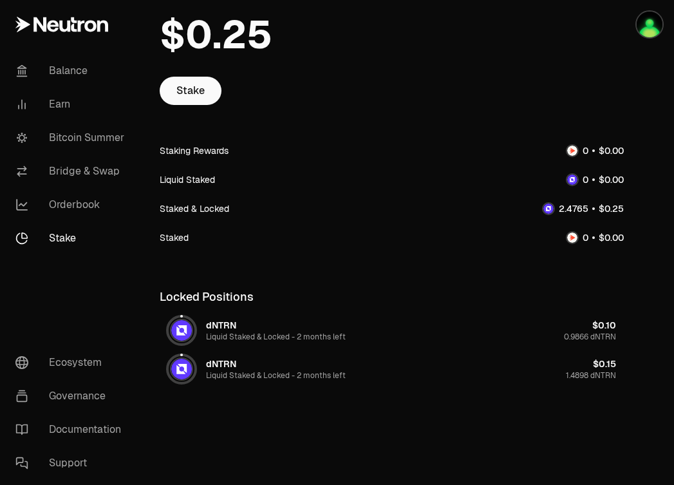
scroll to position [106, 0]
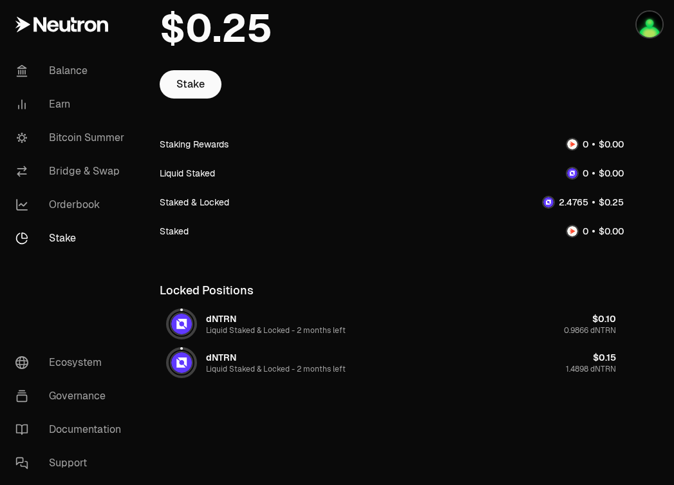
click at [247, 366] on span "Liquid Staked & Locked -" at bounding box center [251, 369] width 91 height 10
click at [221, 344] on div "dNTRN Liquid Staked & Locked - 2 months left $0.15 1.4898 dNTRN" at bounding box center [392, 362] width 464 height 39
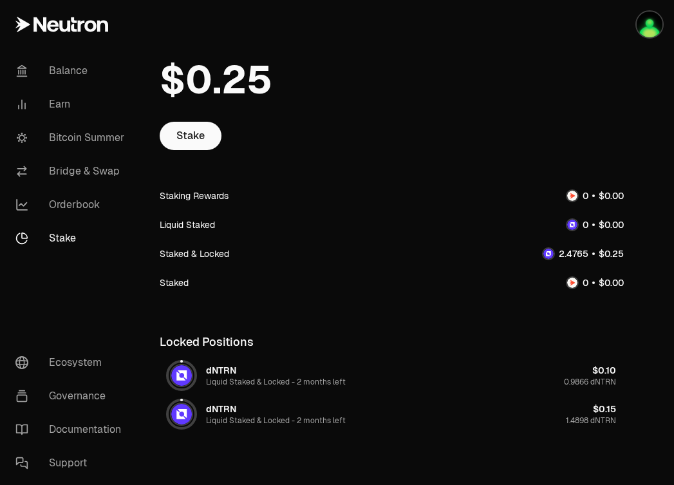
scroll to position [0, 0]
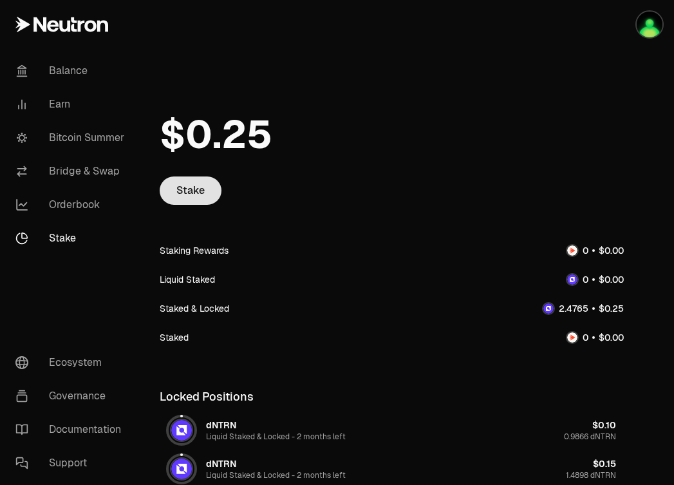
click at [193, 196] on link "Stake" at bounding box center [191, 190] width 62 height 28
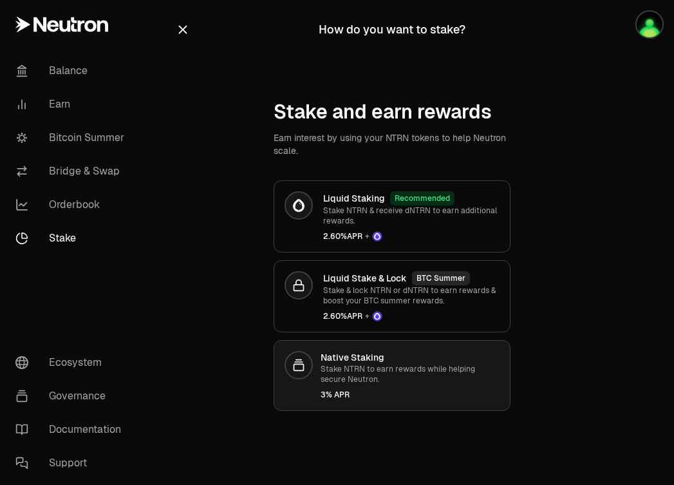
click at [351, 386] on div "Native Staking Stake NTRN to earn rewards while helping secure Neutron. 3% APR" at bounding box center [410, 375] width 179 height 49
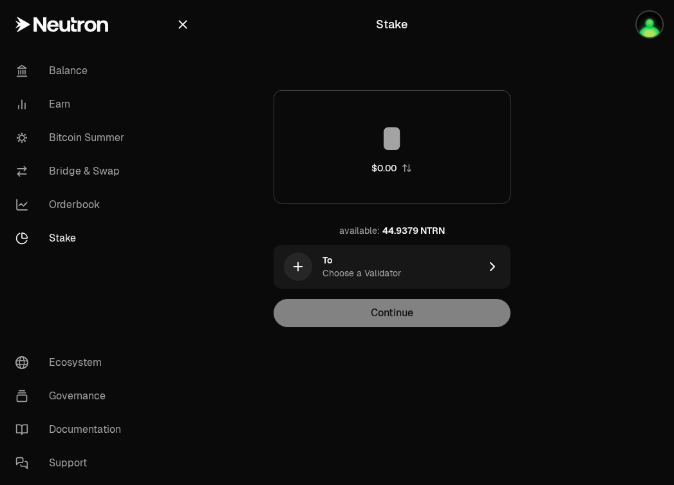
click at [387, 154] on input at bounding box center [392, 138] width 236 height 39
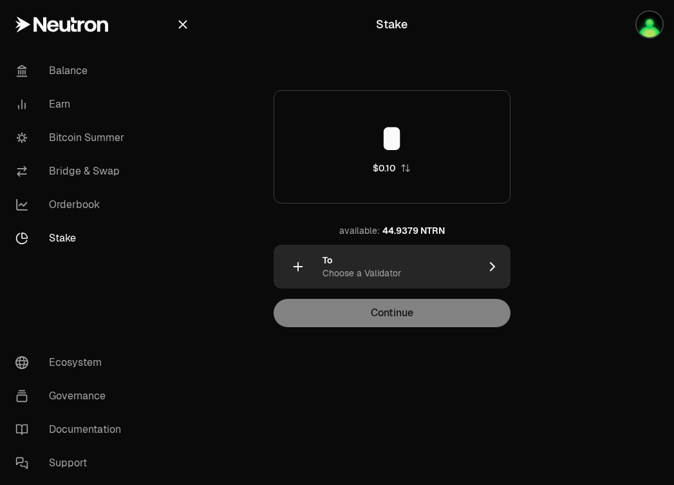
type input "*"
click at [444, 271] on div "To Choose a Validator" at bounding box center [401, 267] width 157 height 26
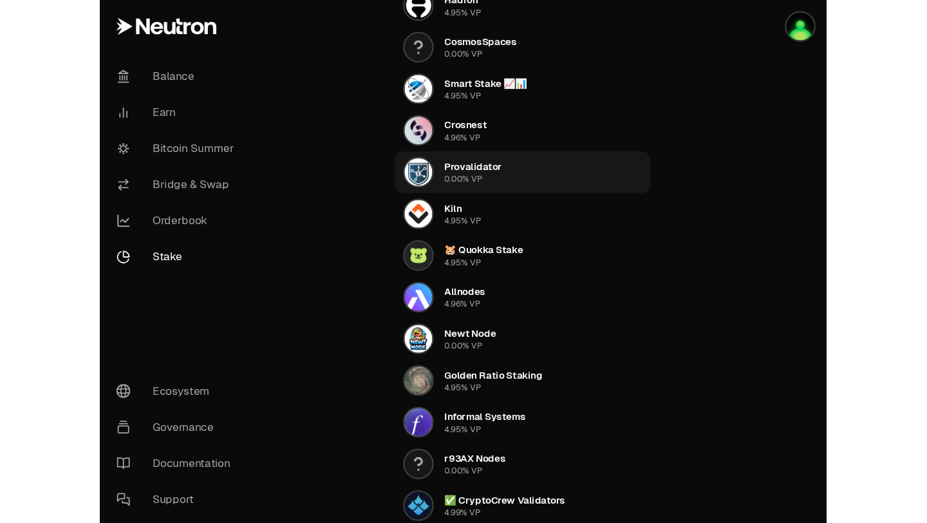
scroll to position [558, 0]
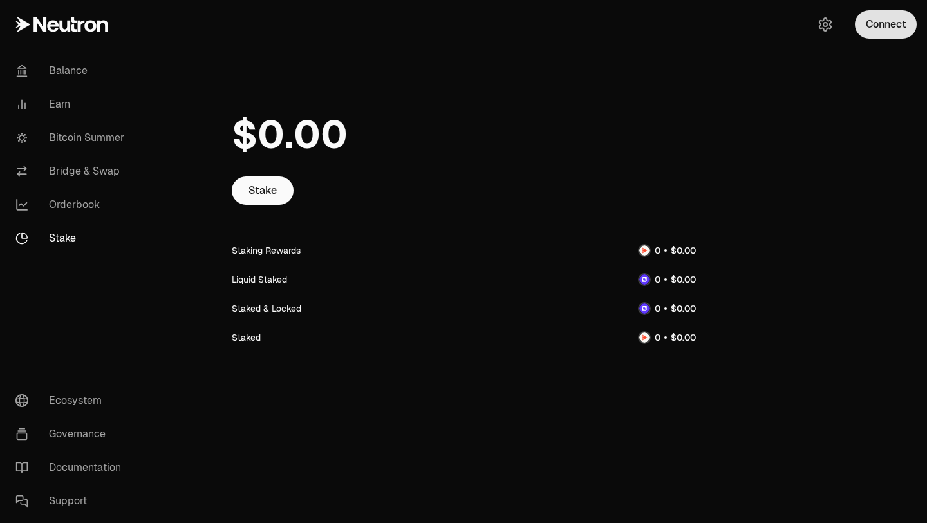
click at [673, 21] on button "Connect" at bounding box center [886, 24] width 62 height 28
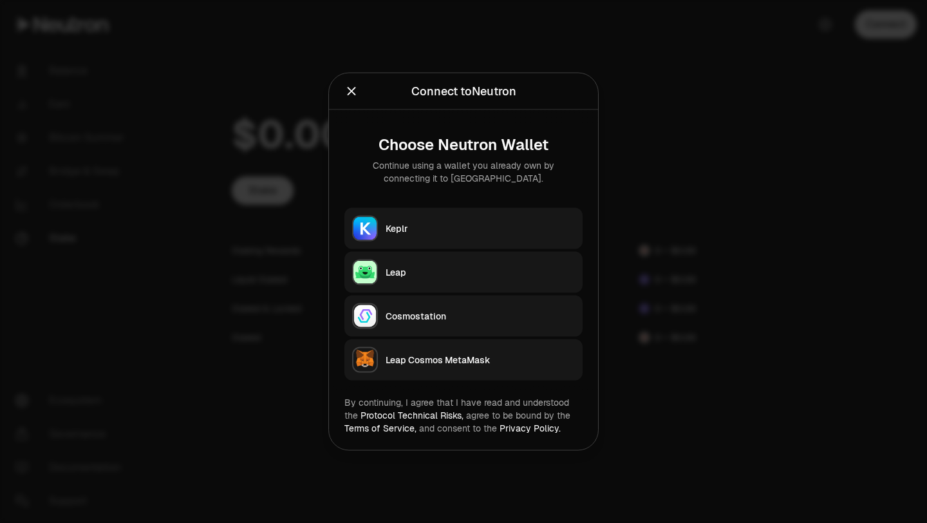
click at [500, 222] on div "Keplr" at bounding box center [480, 228] width 189 height 13
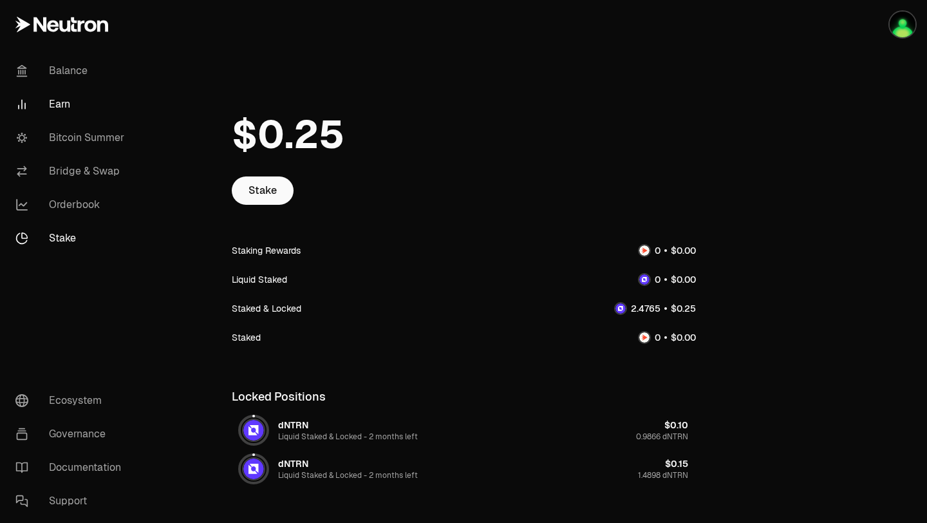
click at [68, 113] on link "Earn" at bounding box center [72, 104] width 134 height 33
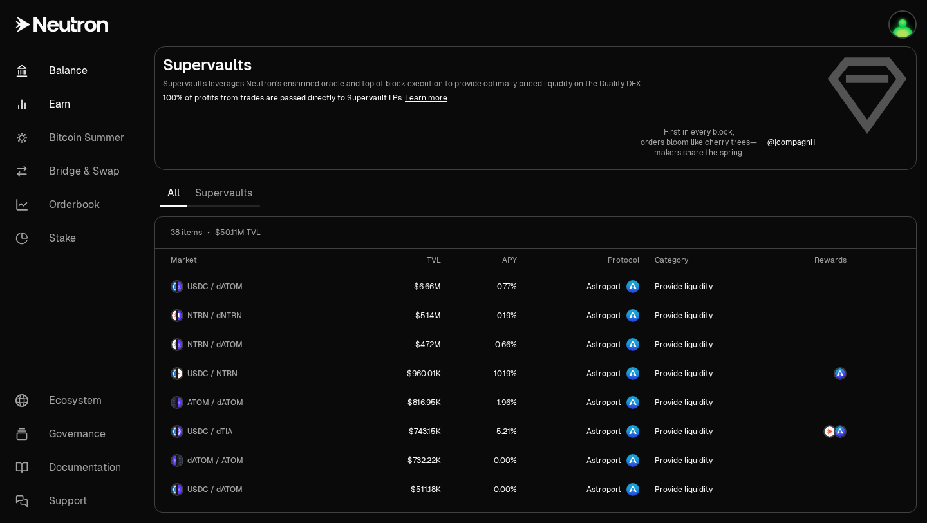
click at [69, 71] on link "Balance" at bounding box center [72, 70] width 134 height 33
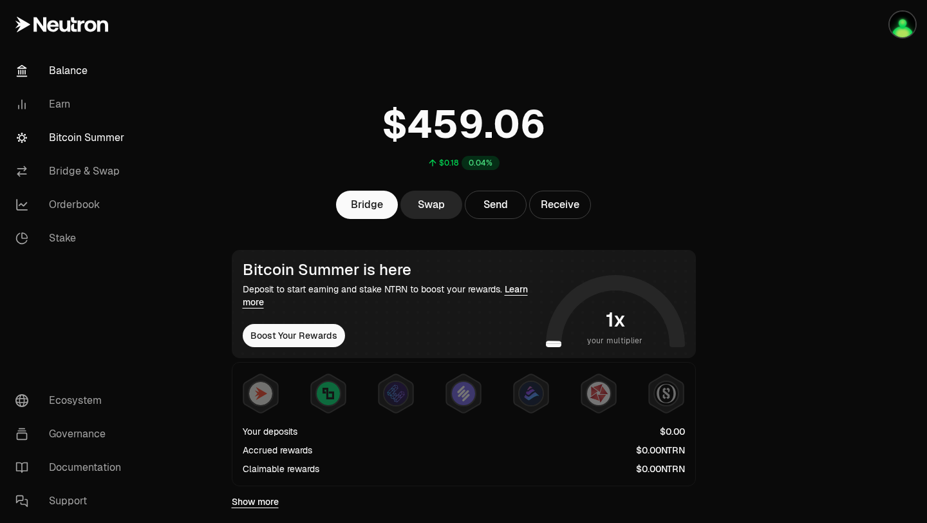
click at [87, 144] on link "Bitcoin Summer" at bounding box center [72, 137] width 134 height 33
